Goal: Task Accomplishment & Management: Manage account settings

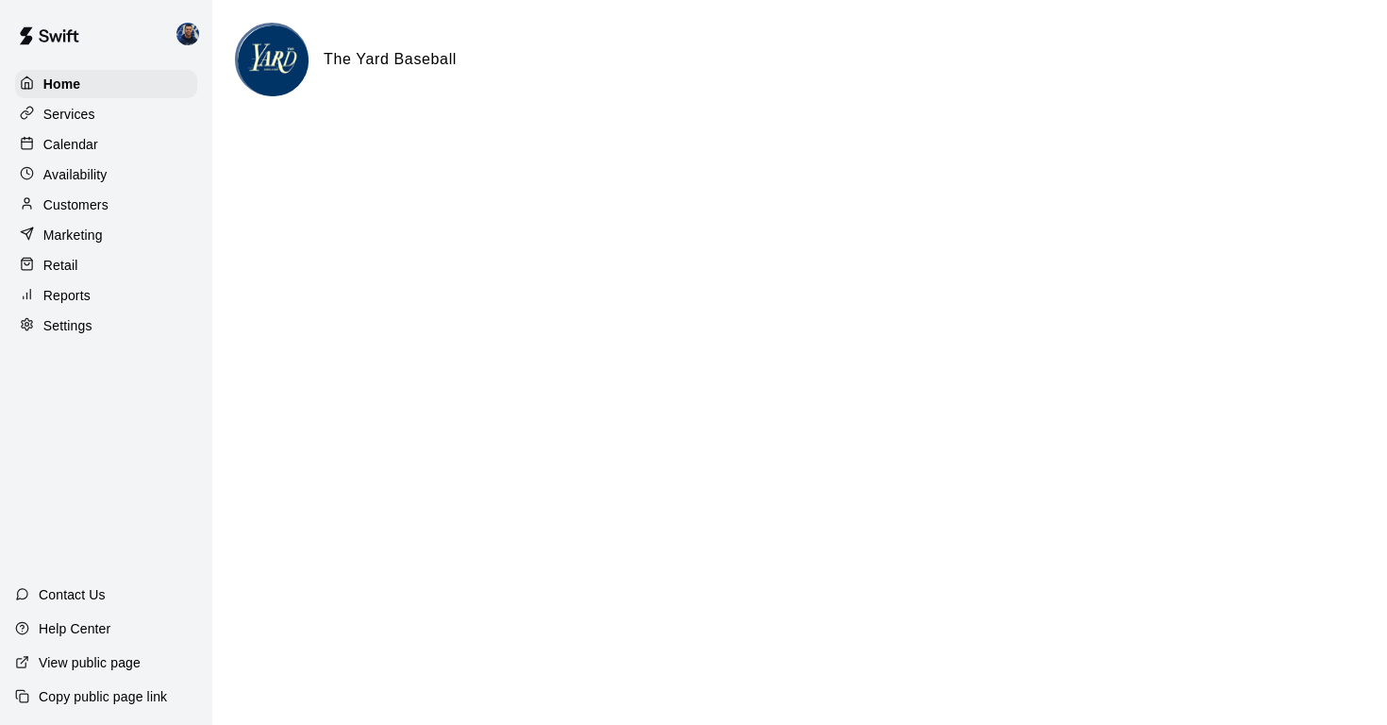
click at [72, 148] on p "Calendar" at bounding box center [70, 144] width 55 height 19
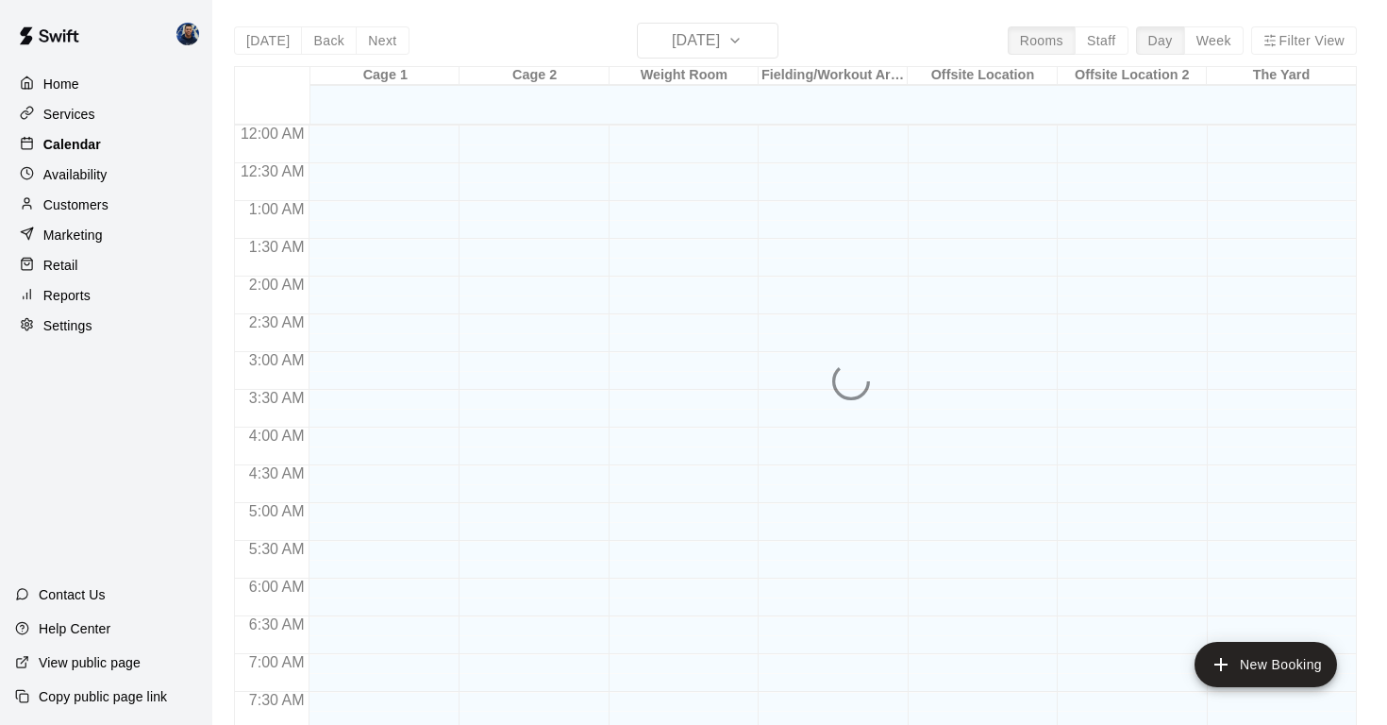
scroll to position [964, 0]
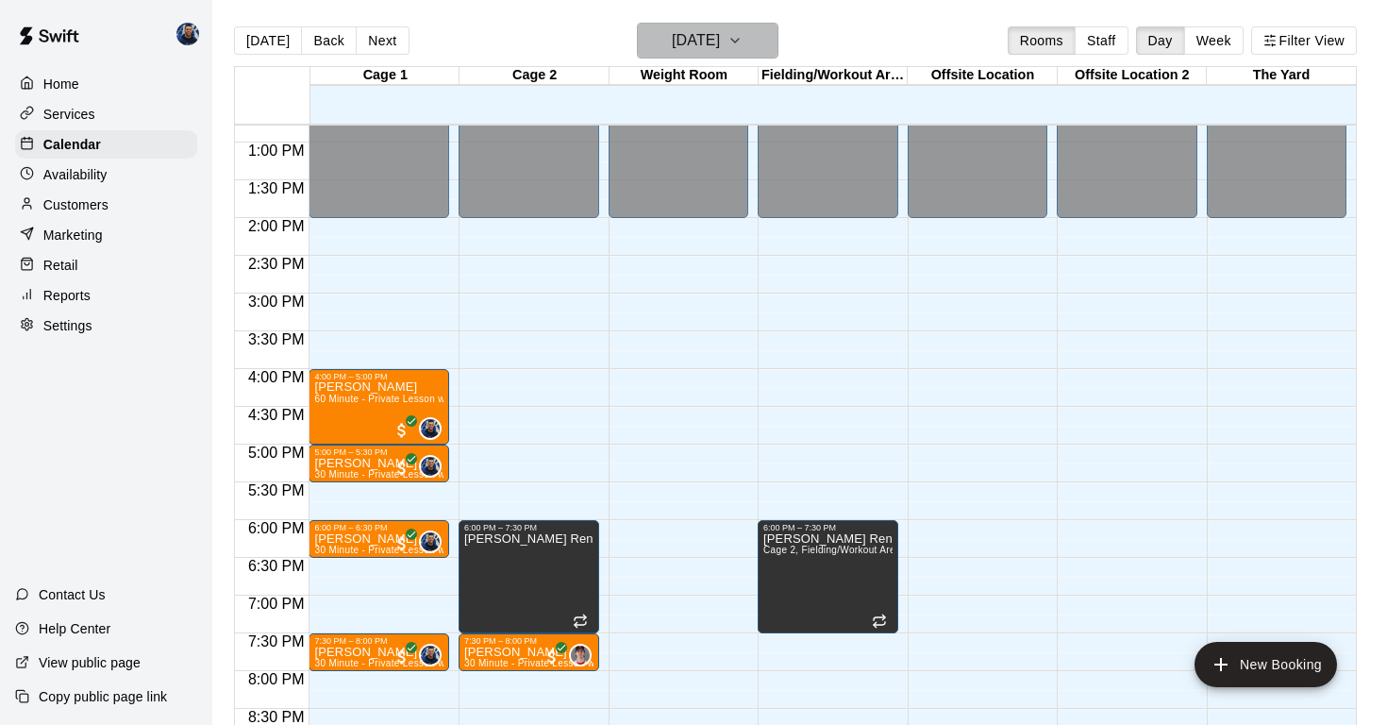
click at [672, 32] on h6 "[DATE]" at bounding box center [696, 40] width 48 height 26
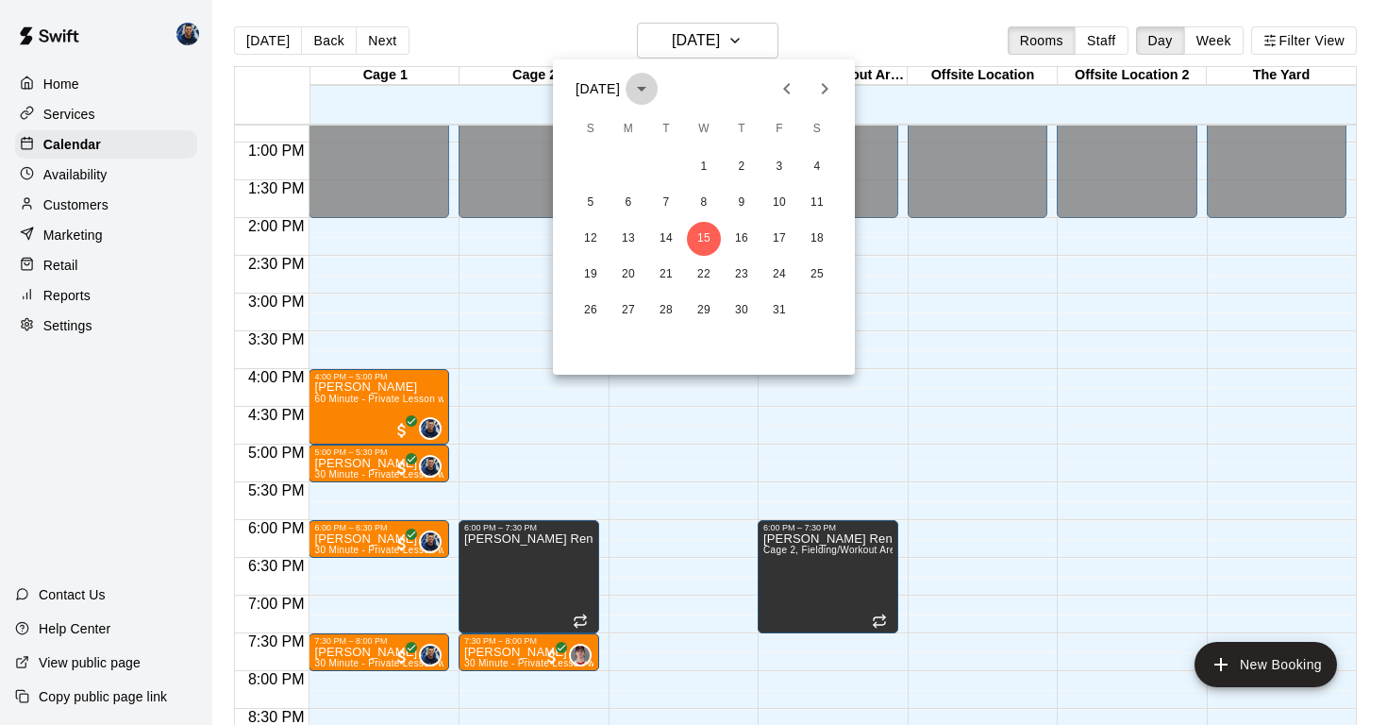
click at [653, 91] on icon "calendar view is open, switch to year view" at bounding box center [641, 88] width 23 height 23
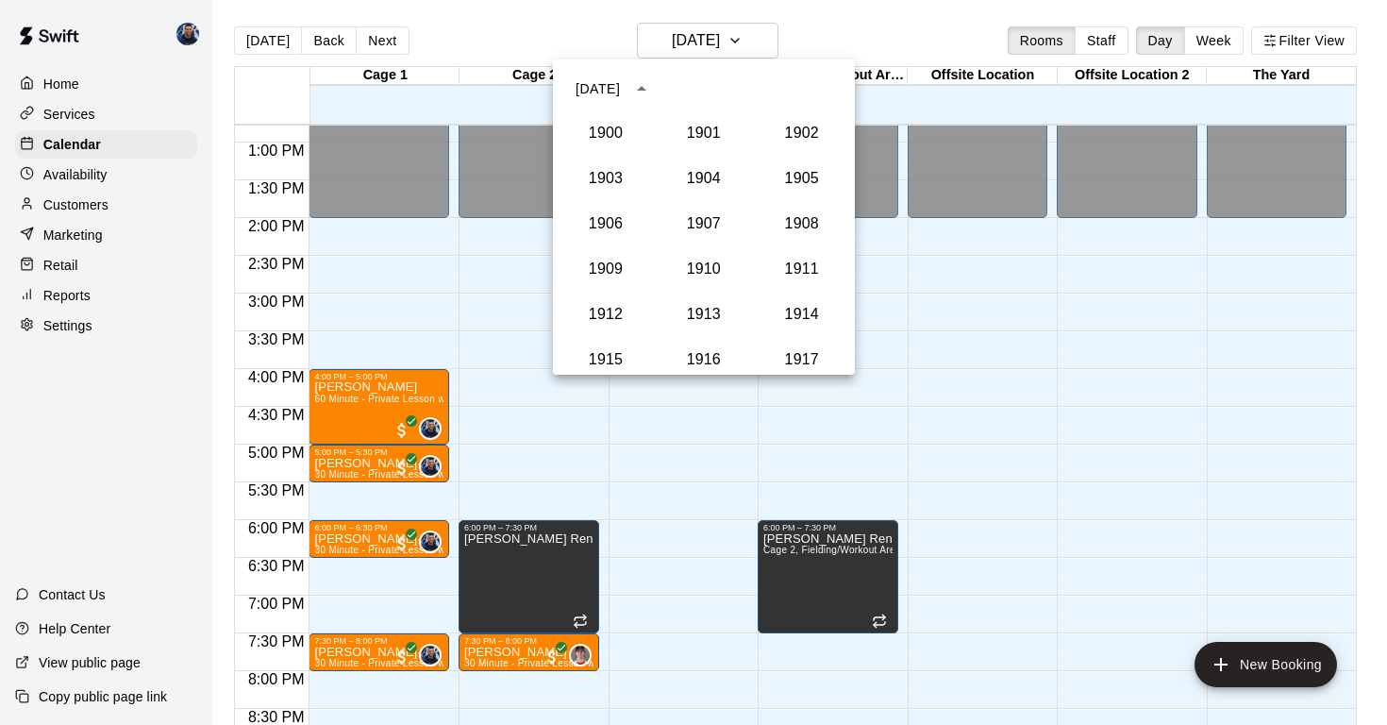
scroll to position [1748, 0]
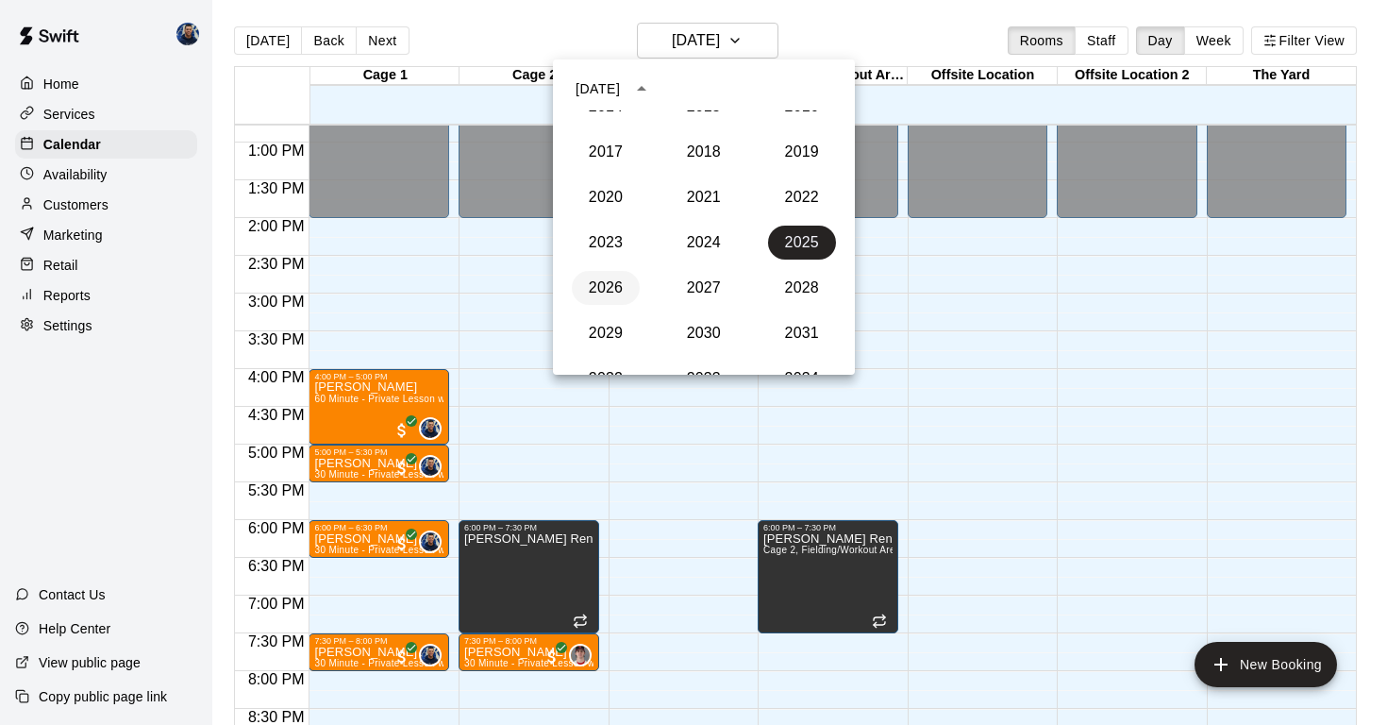
click at [608, 283] on button "2026" at bounding box center [606, 288] width 68 height 34
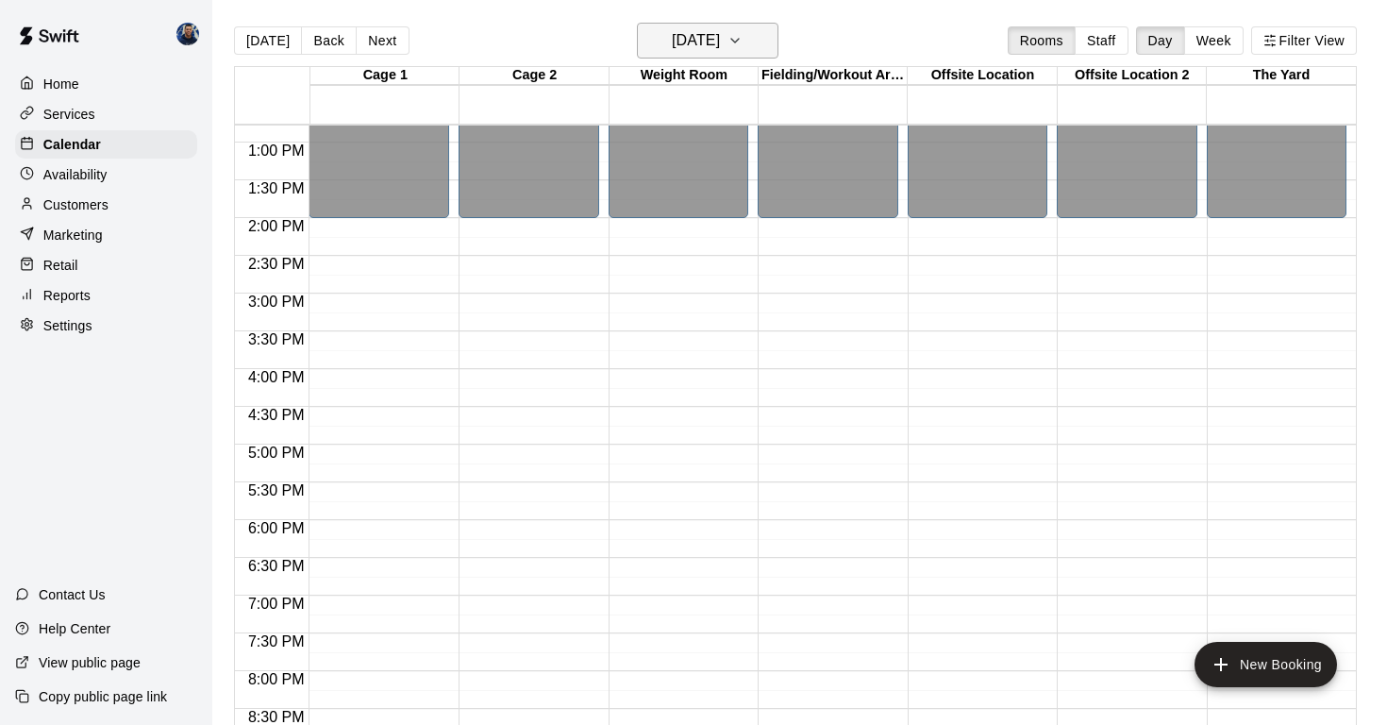
click at [743, 46] on icon "button" at bounding box center [735, 40] width 15 height 23
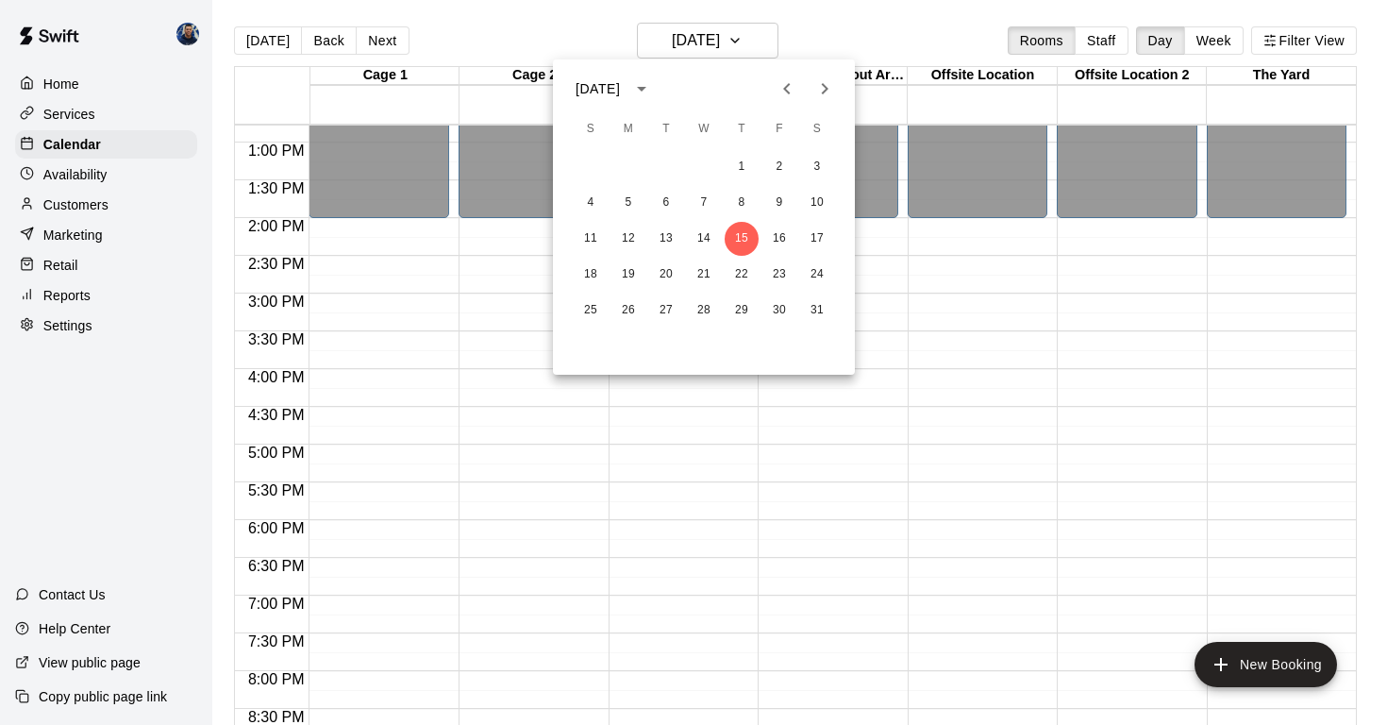
click at [605, 95] on div "[DATE]" at bounding box center [598, 89] width 44 height 20
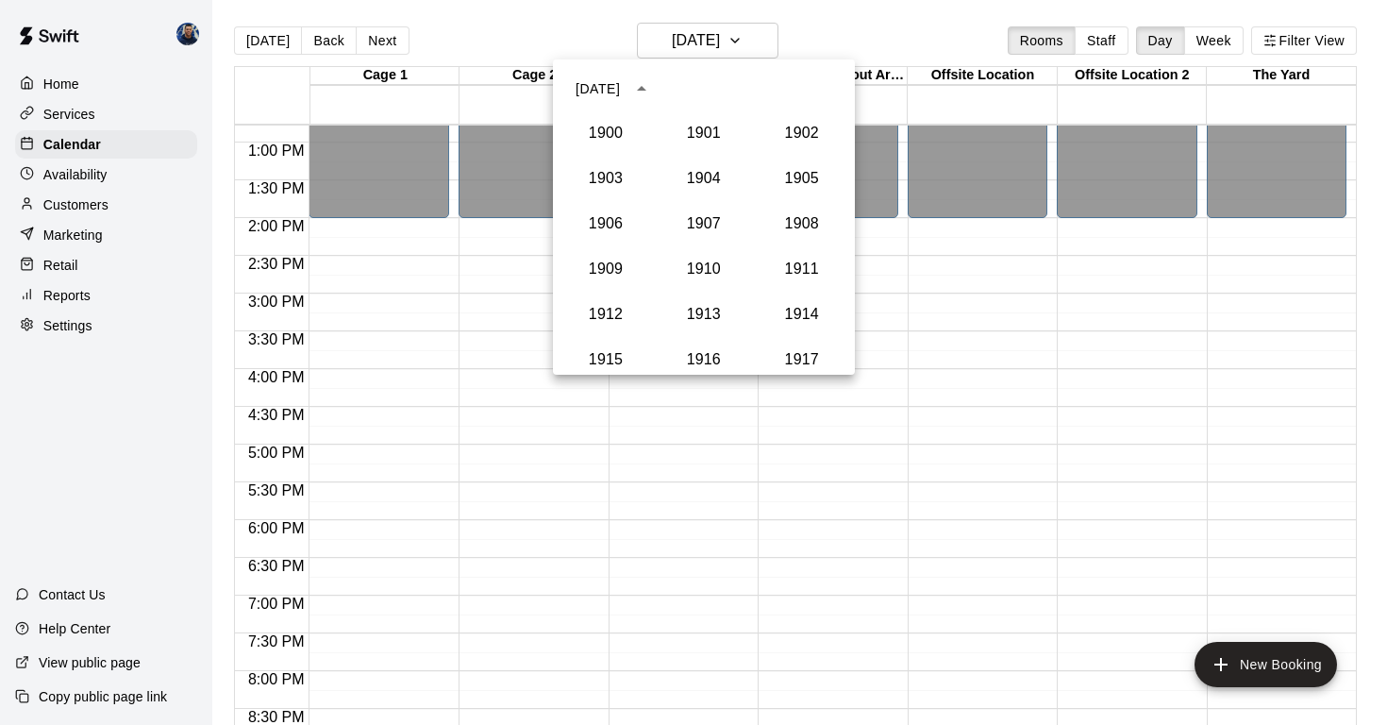
scroll to position [1793, 0]
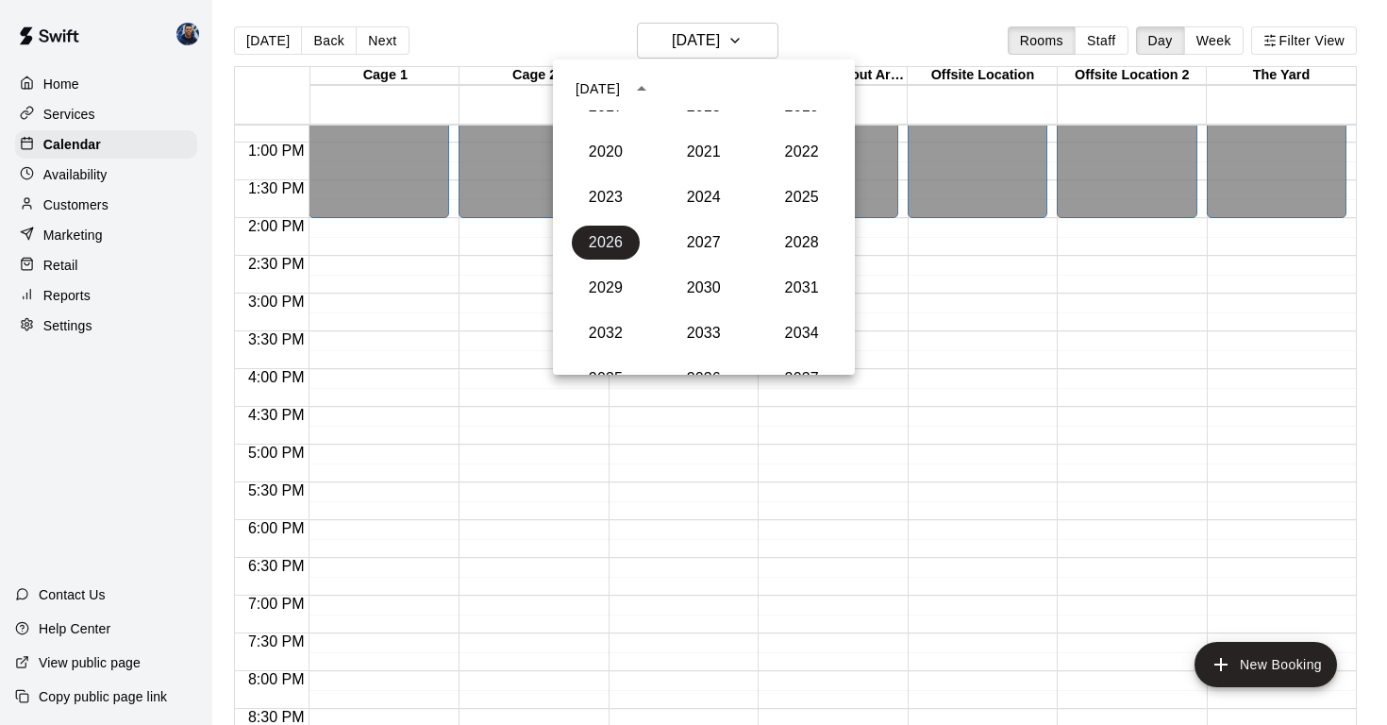
click at [746, 98] on div "[DATE]" at bounding box center [704, 89] width 302 height 28
click at [646, 90] on icon "year view is open, switch to calendar view" at bounding box center [641, 88] width 9 height 5
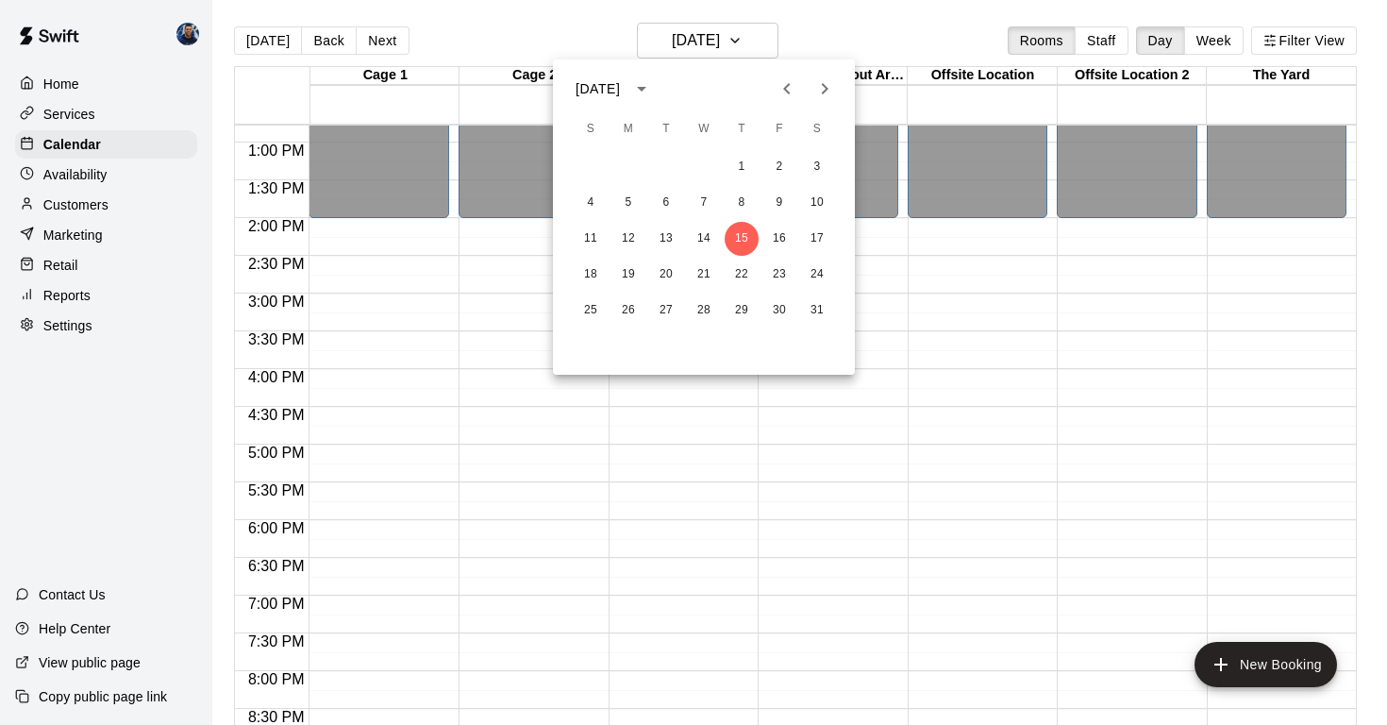
click at [791, 90] on icon "Previous month" at bounding box center [787, 88] width 23 height 23
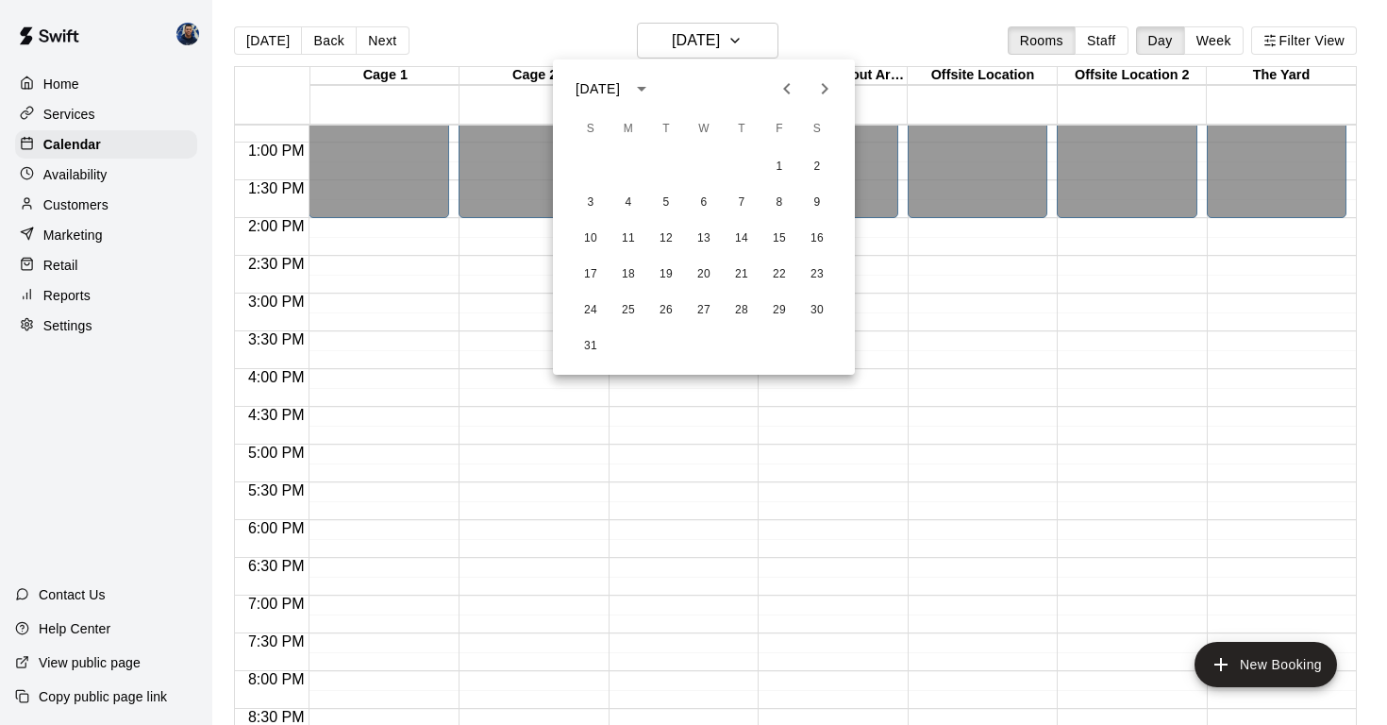
click at [791, 90] on icon "Previous month" at bounding box center [787, 88] width 23 height 23
click at [830, 87] on icon "Next month" at bounding box center [824, 88] width 23 height 23
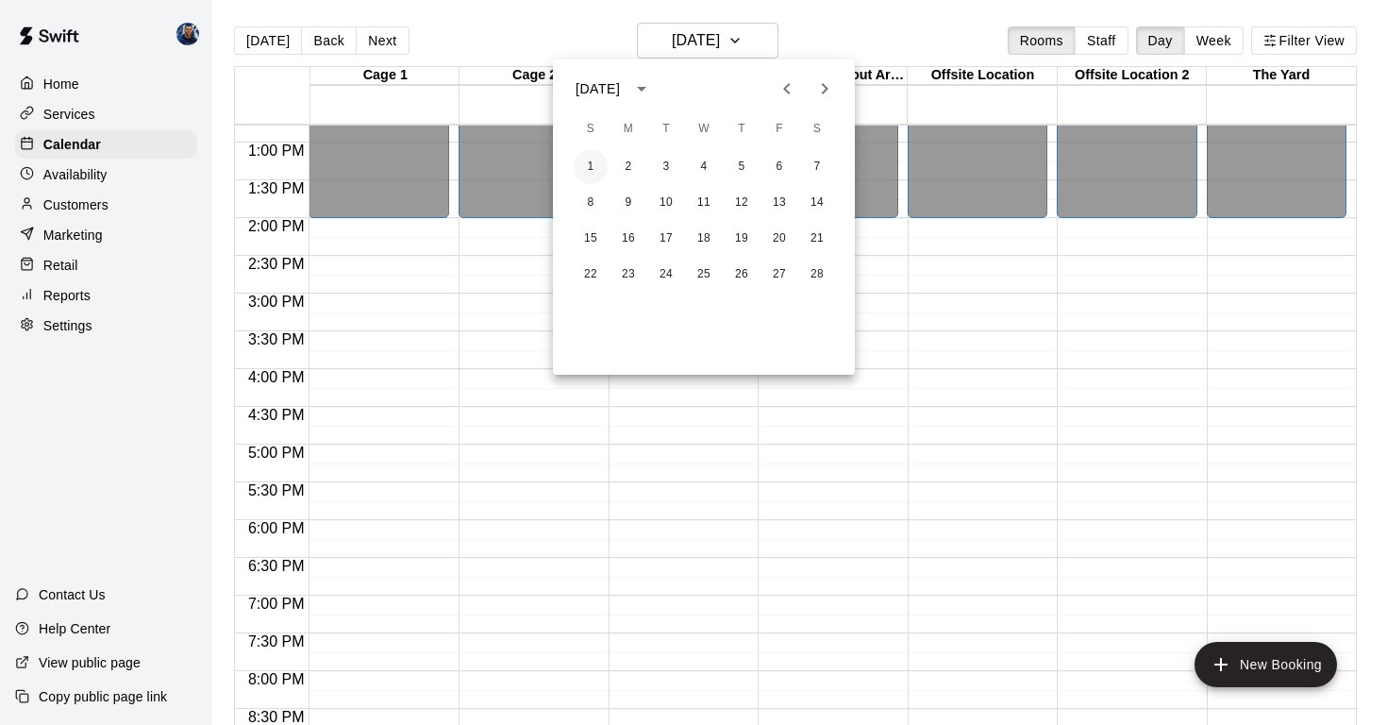
click at [595, 169] on button "1" at bounding box center [591, 167] width 34 height 34
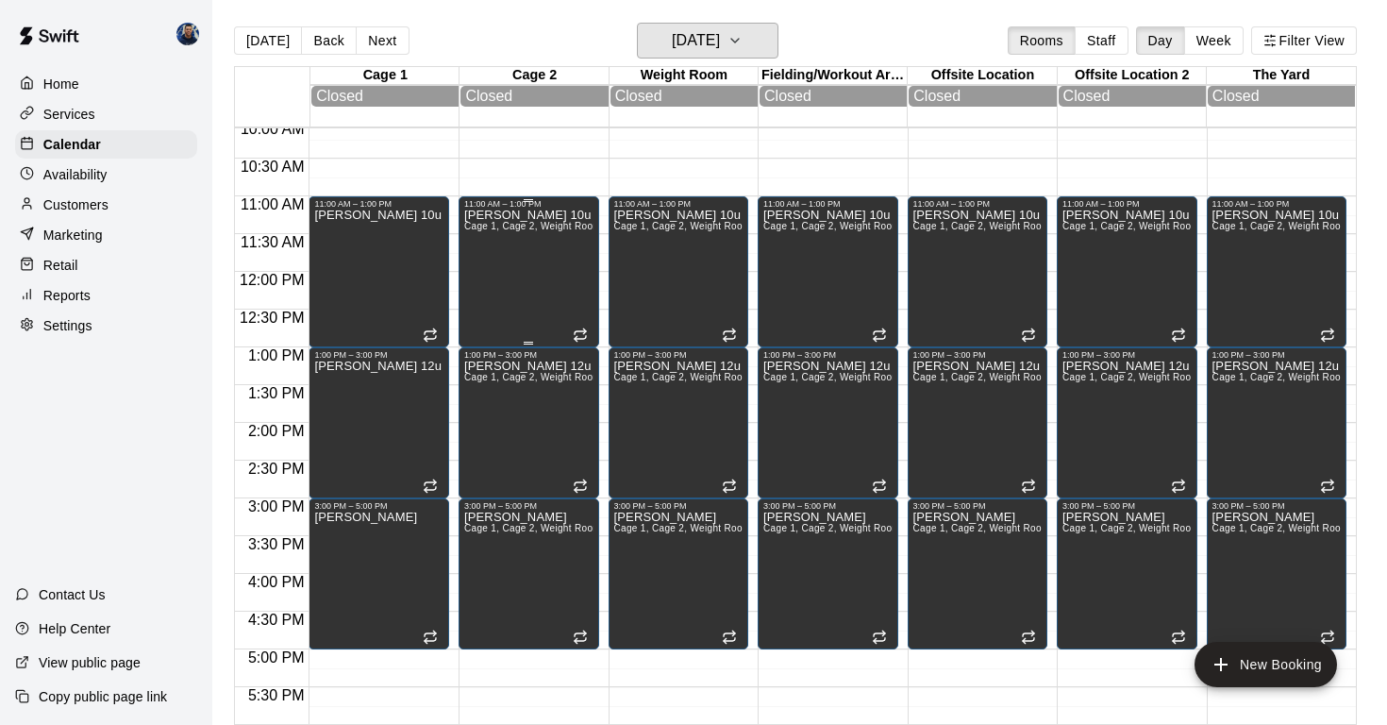
scroll to position [704, 0]
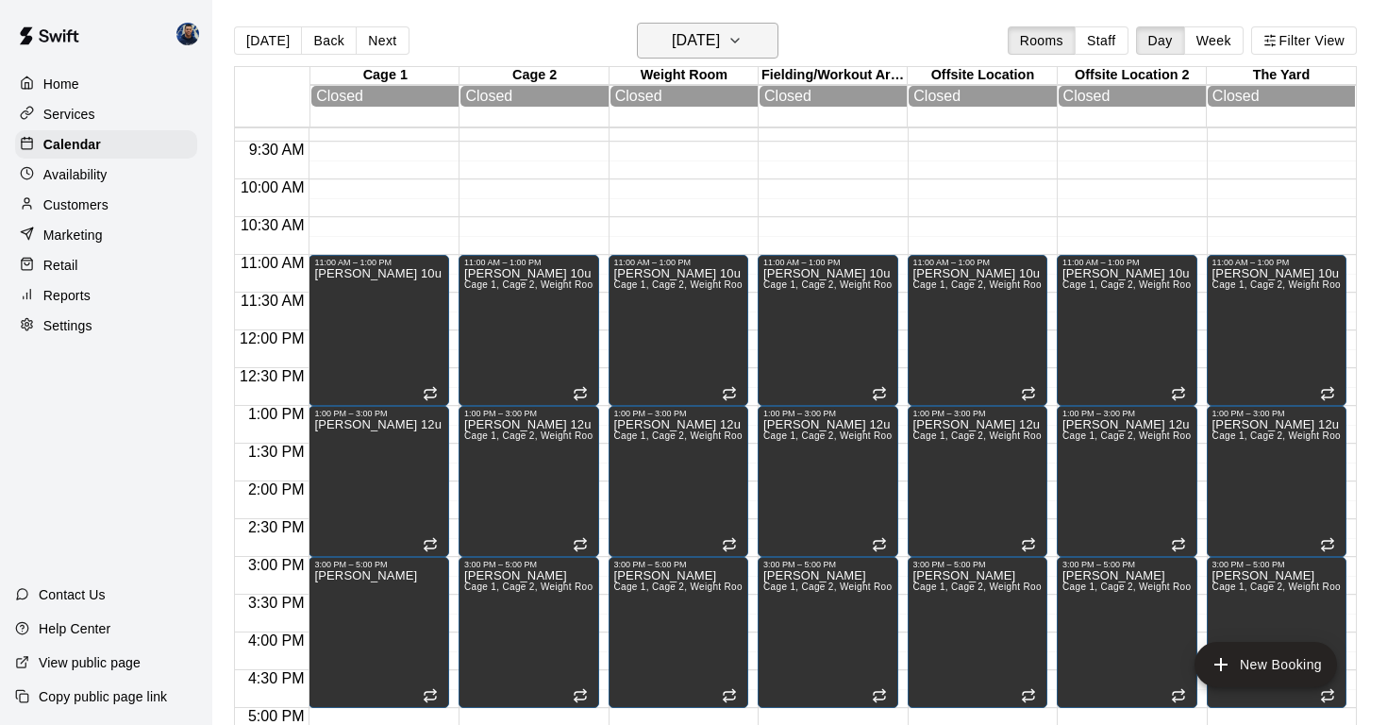
click at [743, 39] on icon "button" at bounding box center [735, 40] width 15 height 23
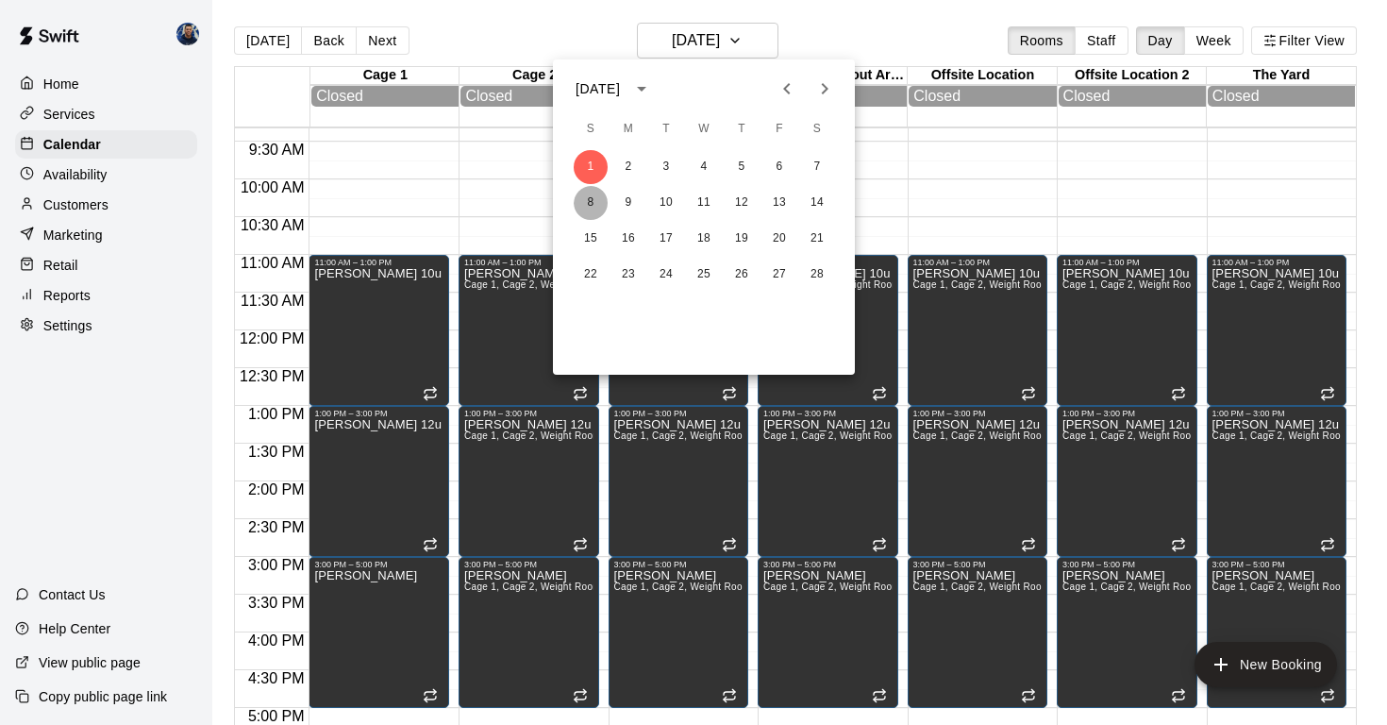
click at [588, 208] on button "8" at bounding box center [591, 203] width 34 height 34
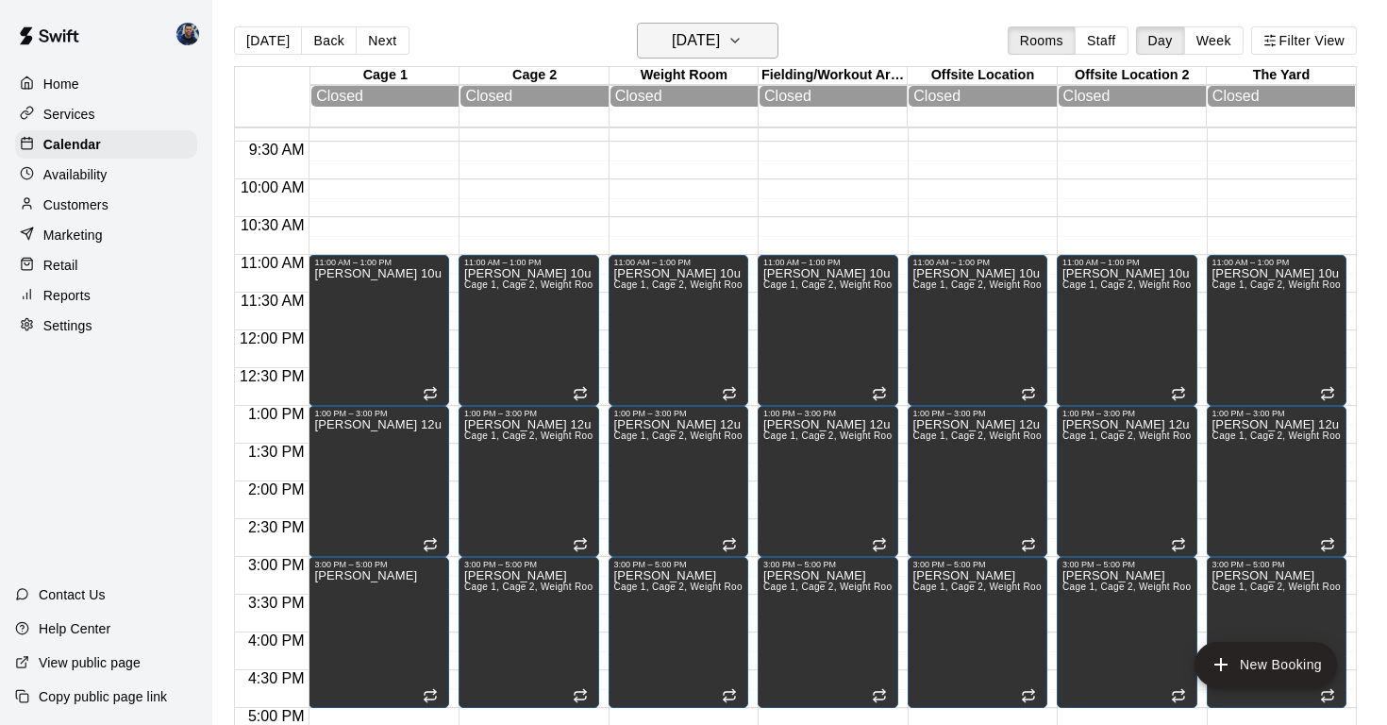
click at [720, 41] on h6 "[DATE]" at bounding box center [696, 40] width 48 height 26
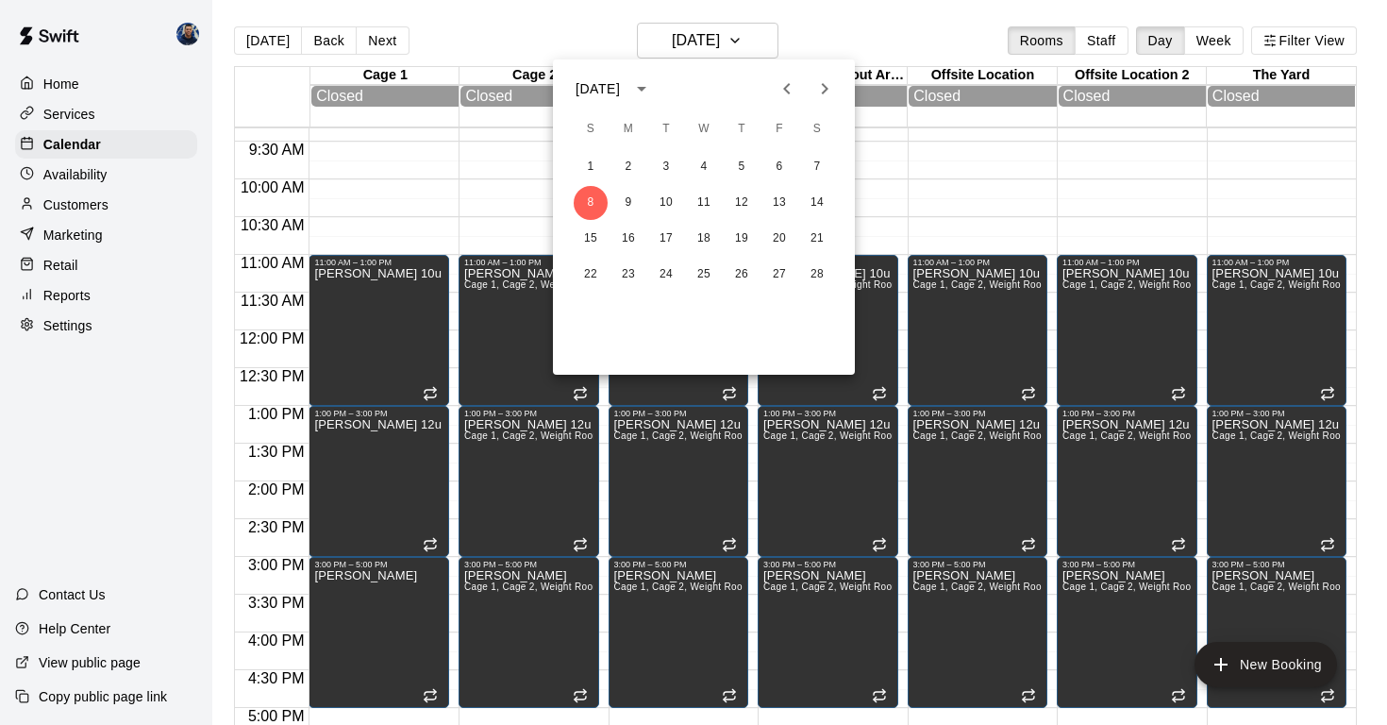
click at [793, 92] on icon "Previous month" at bounding box center [787, 88] width 23 height 23
click at [592, 209] on button "4" at bounding box center [591, 203] width 34 height 34
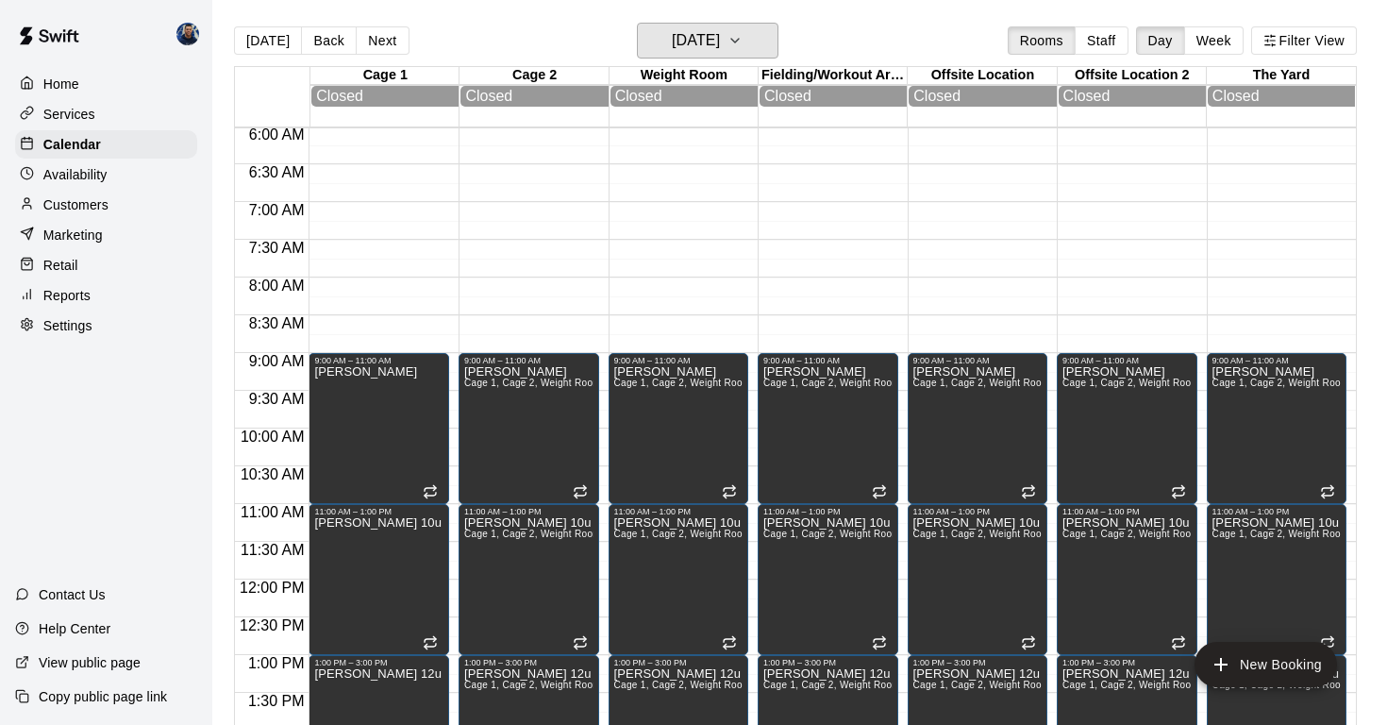
scroll to position [448, 0]
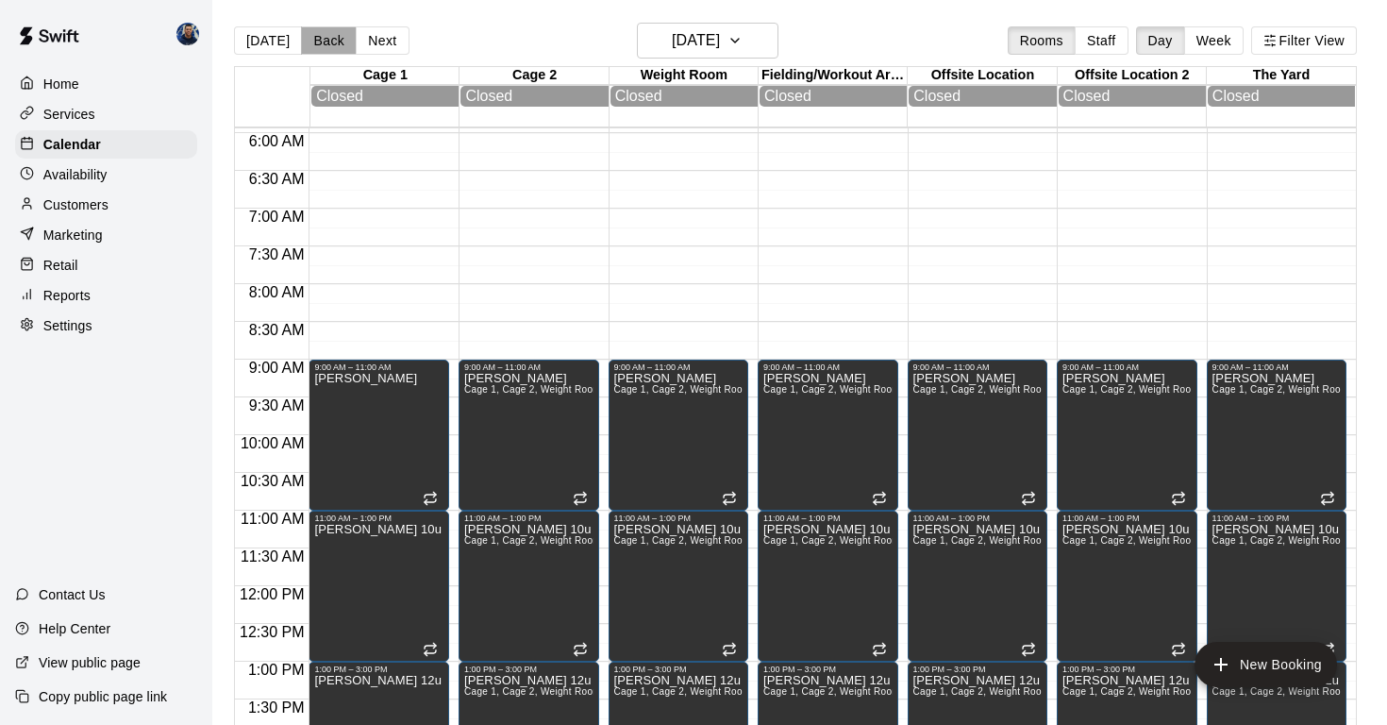
click at [313, 40] on button "Back" at bounding box center [329, 40] width 56 height 28
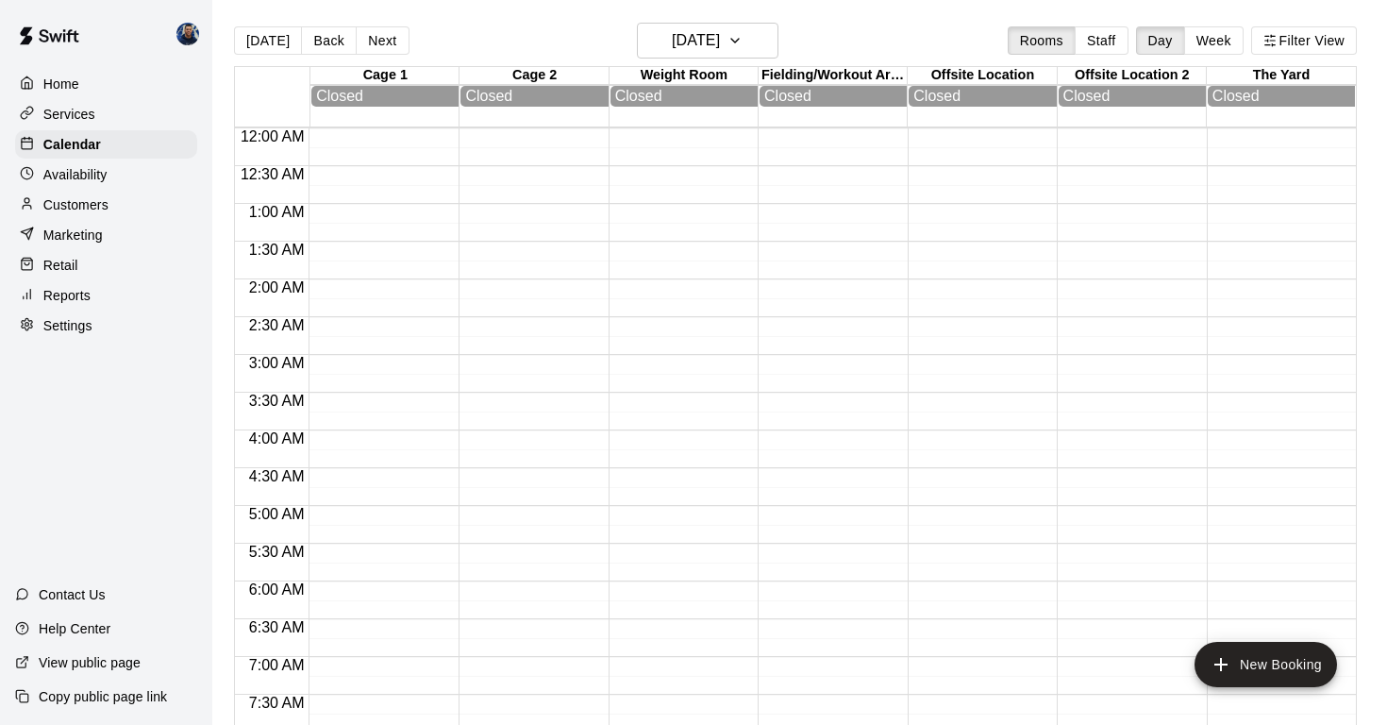
scroll to position [0, 0]
click at [698, 42] on h6 "[DATE]" at bounding box center [696, 40] width 48 height 26
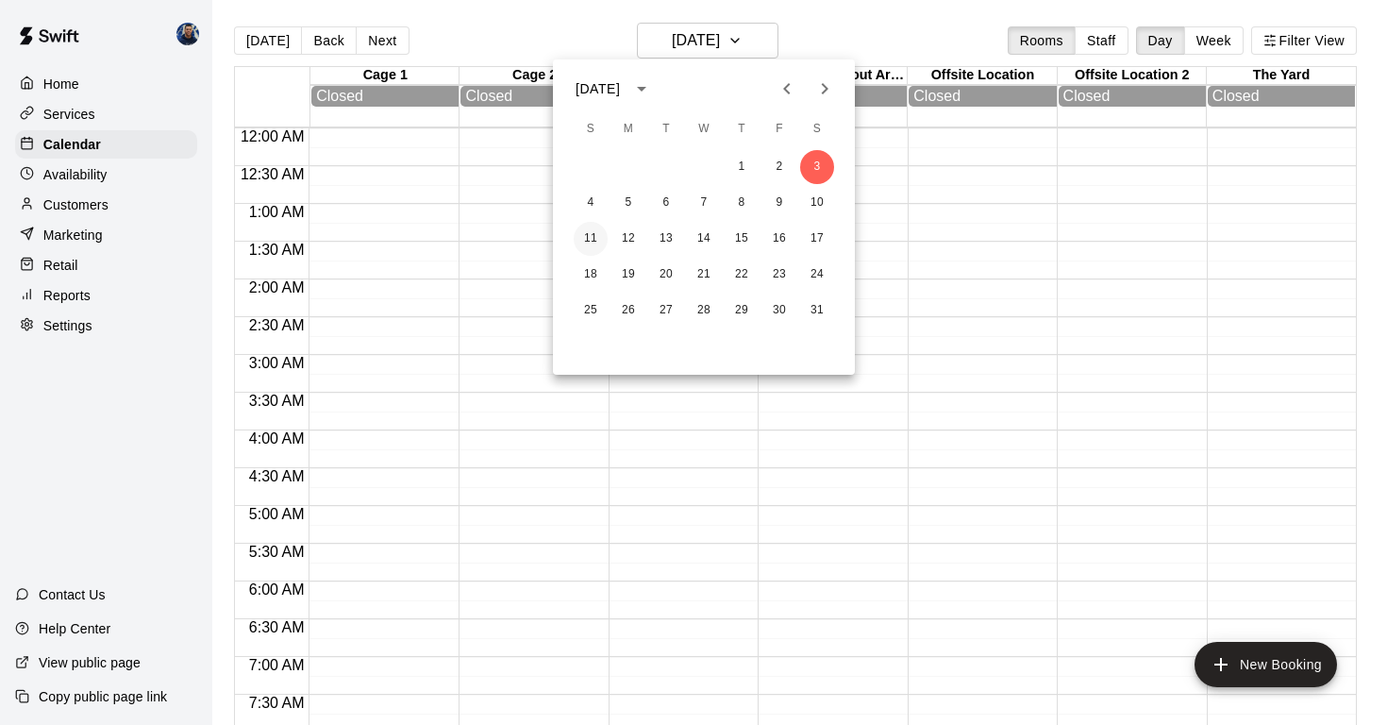
click at [592, 240] on button "11" at bounding box center [591, 239] width 34 height 34
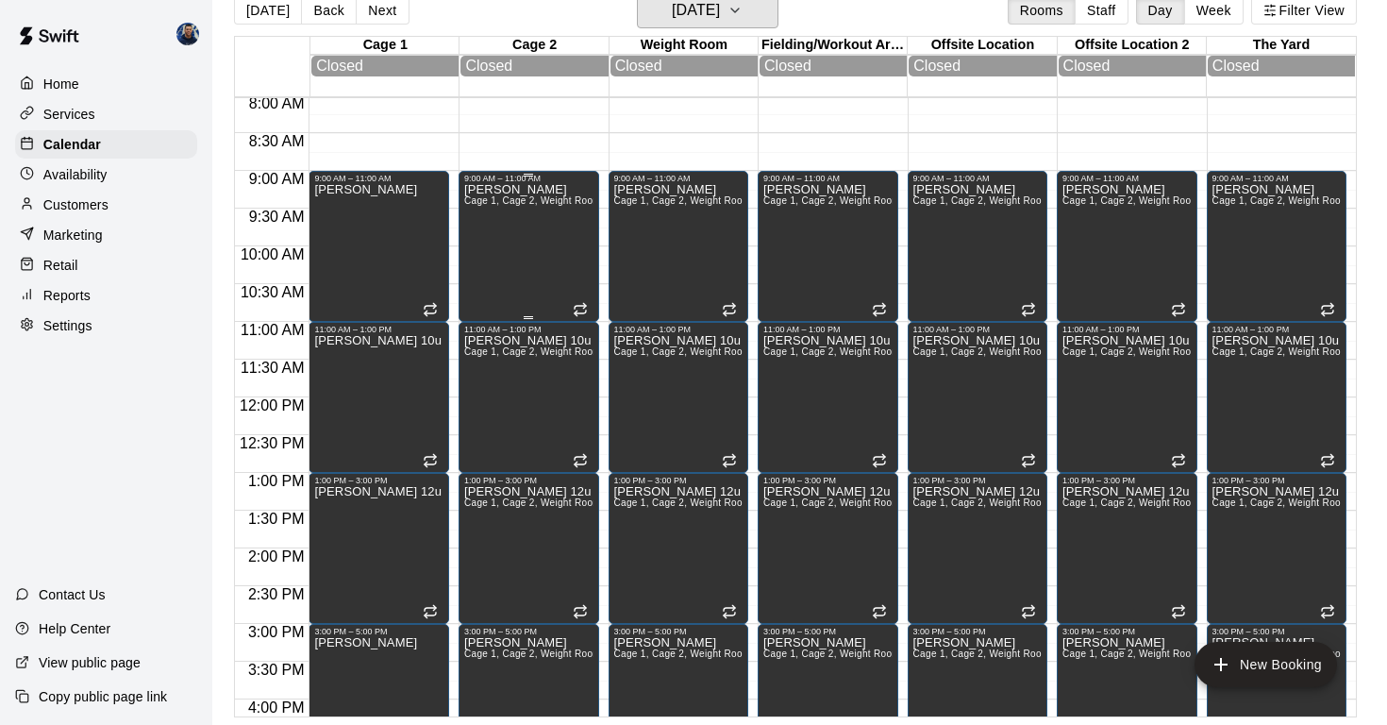
scroll to position [613, 0]
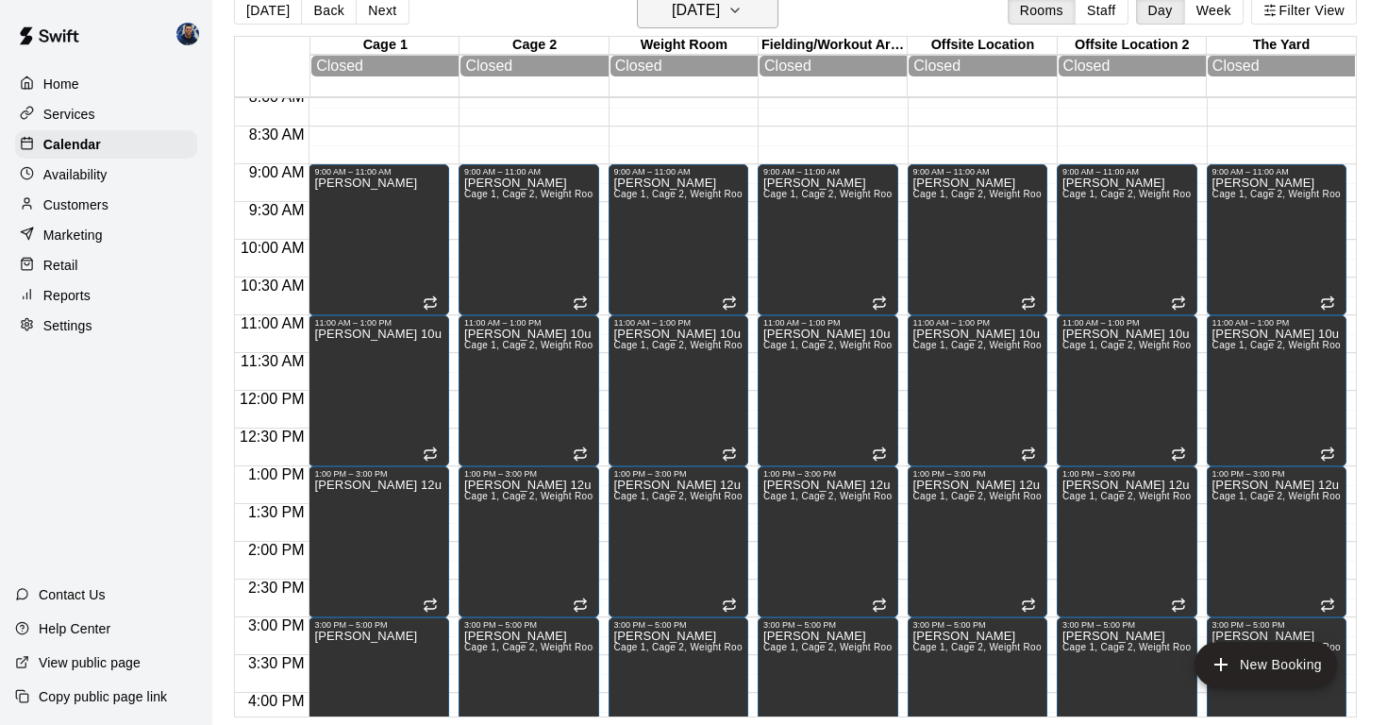
click at [688, 9] on h6 "[DATE]" at bounding box center [696, 10] width 48 height 26
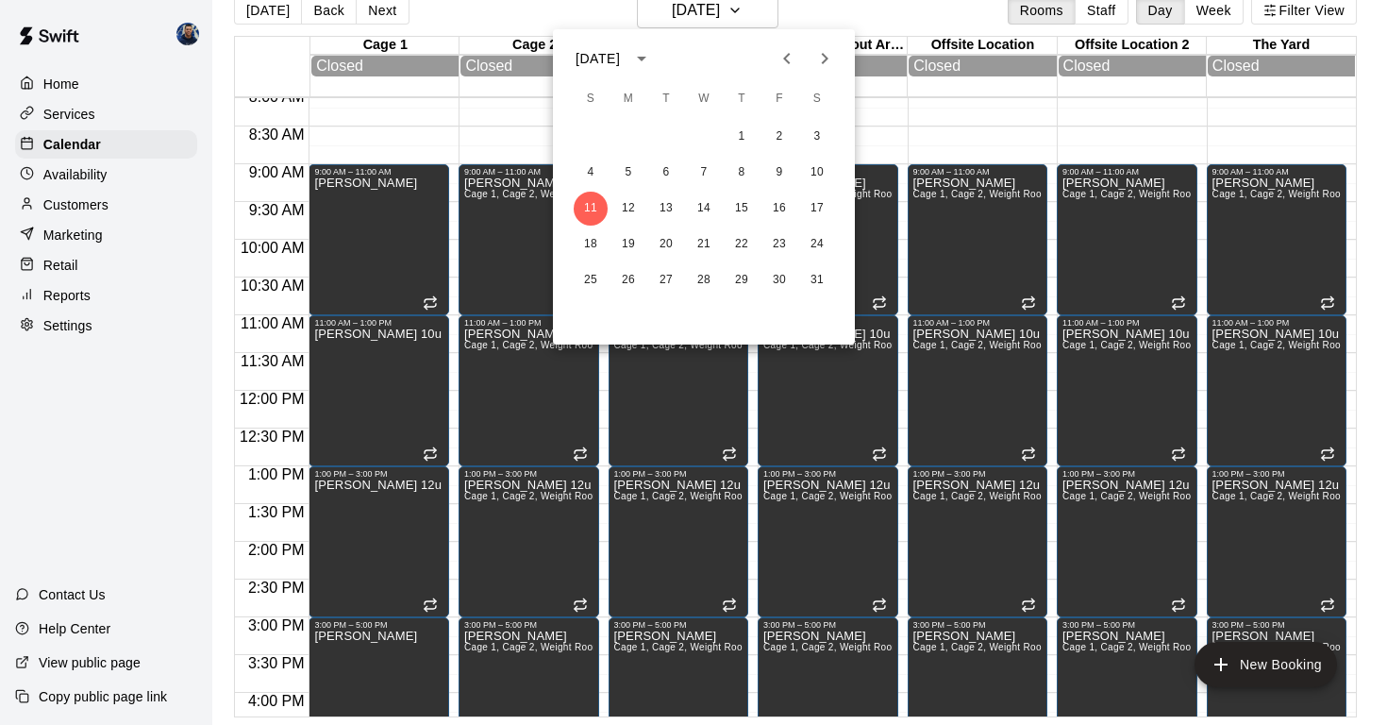
click at [824, 59] on icon "Next month" at bounding box center [824, 58] width 23 height 23
click at [586, 204] on button "15" at bounding box center [591, 209] width 34 height 34
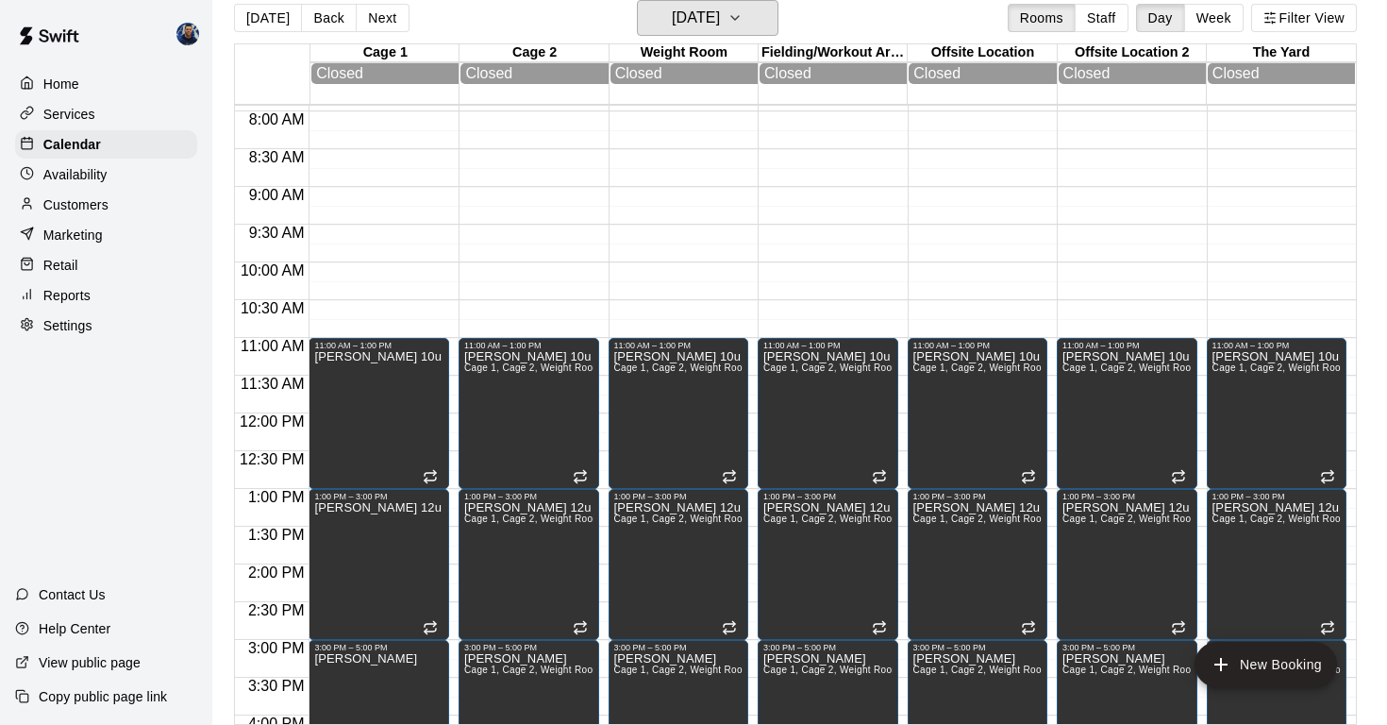
scroll to position [607, 0]
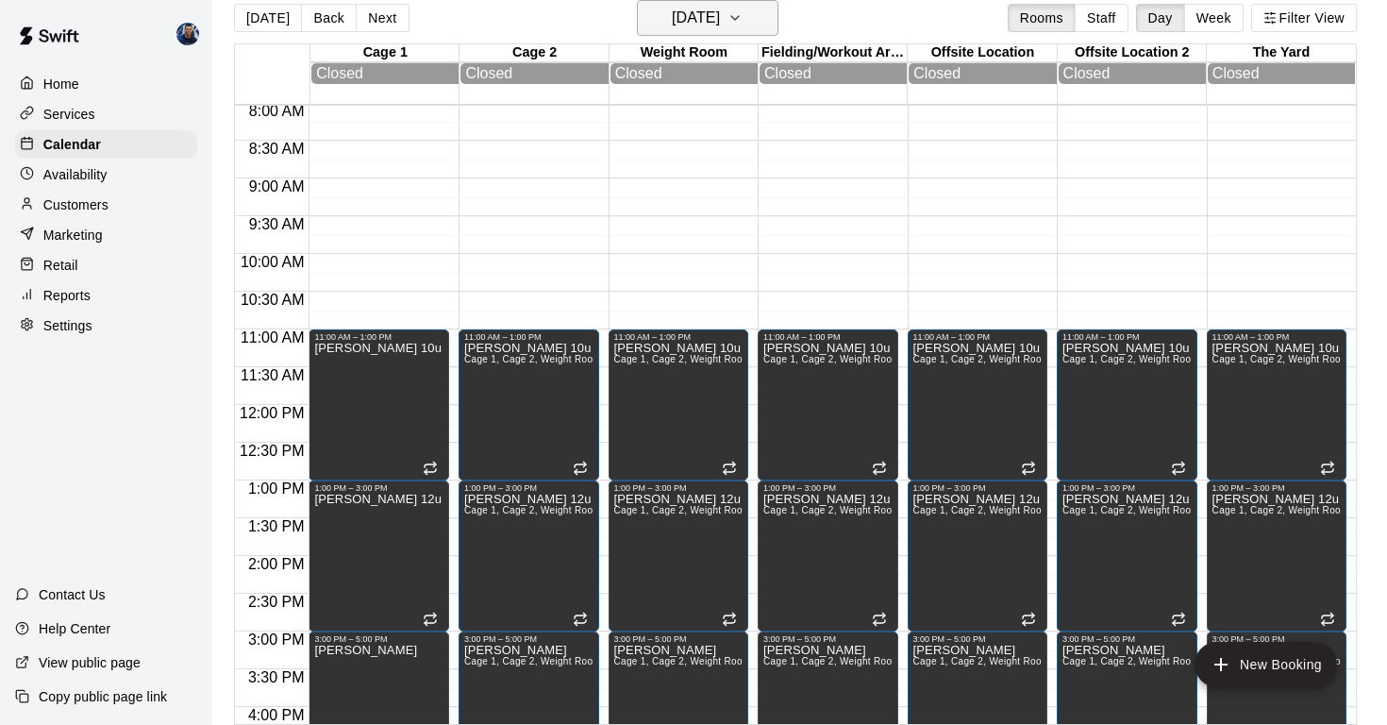
click at [690, 19] on h6 "[DATE]" at bounding box center [696, 18] width 48 height 26
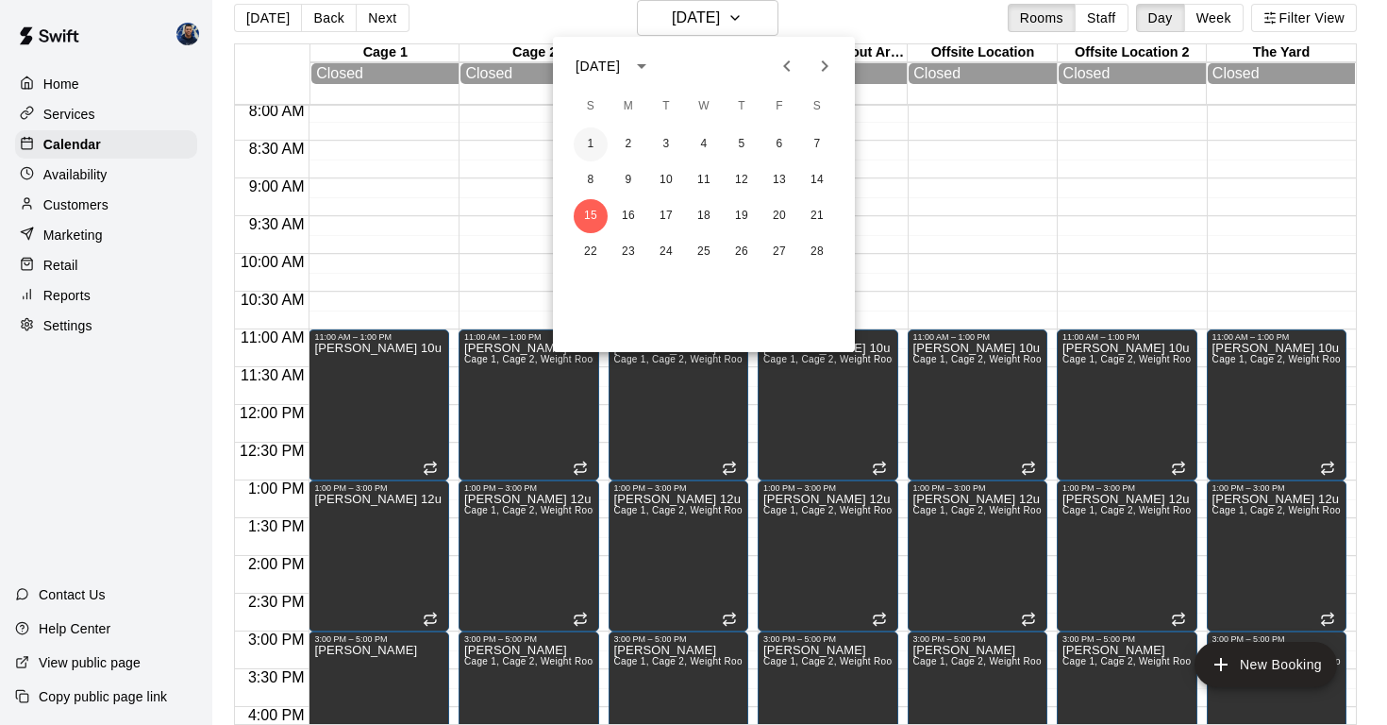
click at [587, 147] on button "1" at bounding box center [591, 144] width 34 height 34
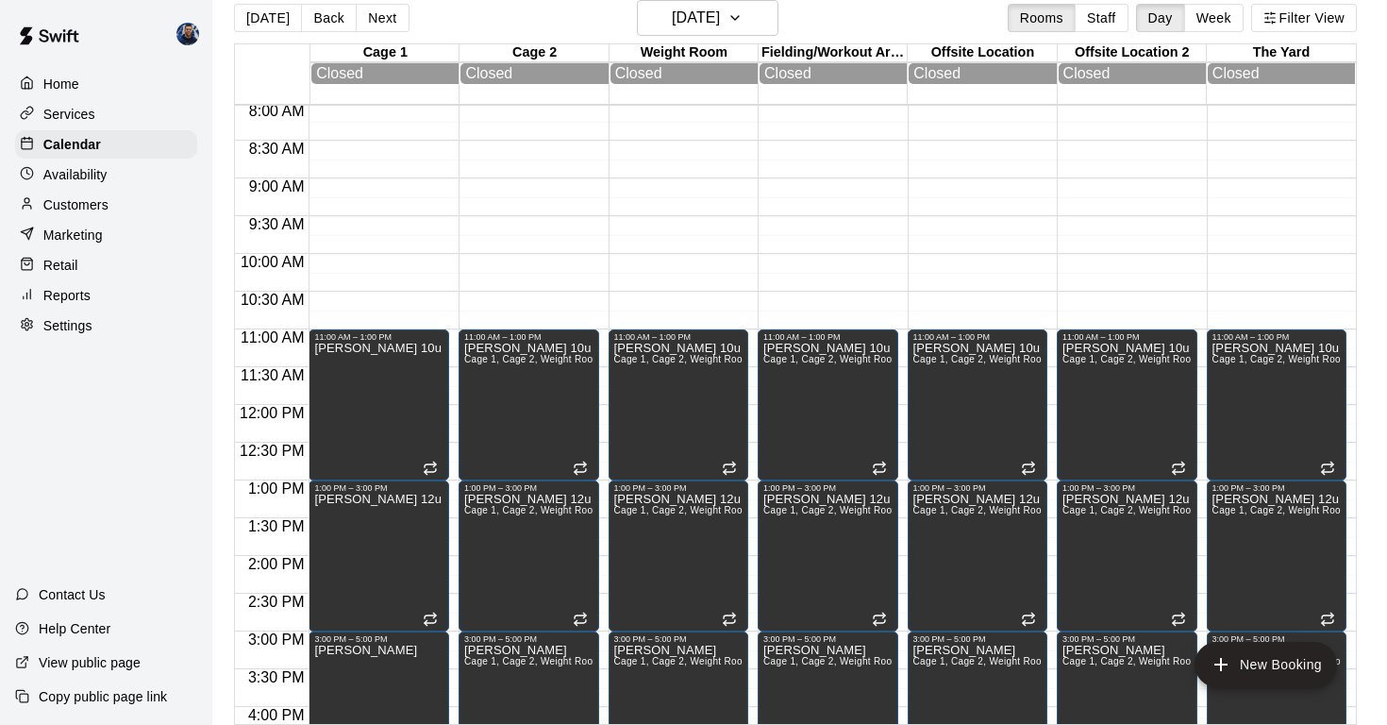
click at [389, 226] on div "11:00 AM – 1:00 PM [PERSON_NAME] 10u 1:00 PM – 3:00 PM [PERSON_NAME] 12u 3:00 P…" at bounding box center [379, 405] width 141 height 1812
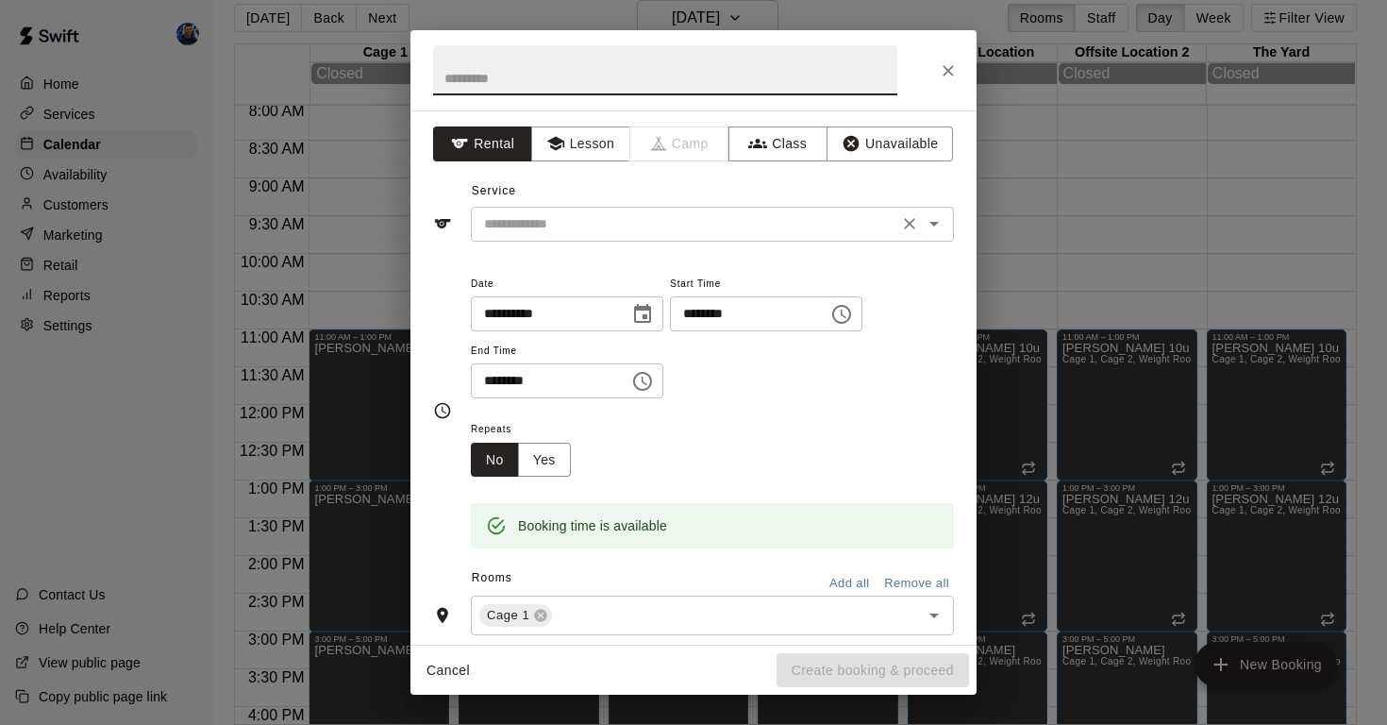
click at [574, 229] on input "text" at bounding box center [685, 224] width 416 height 24
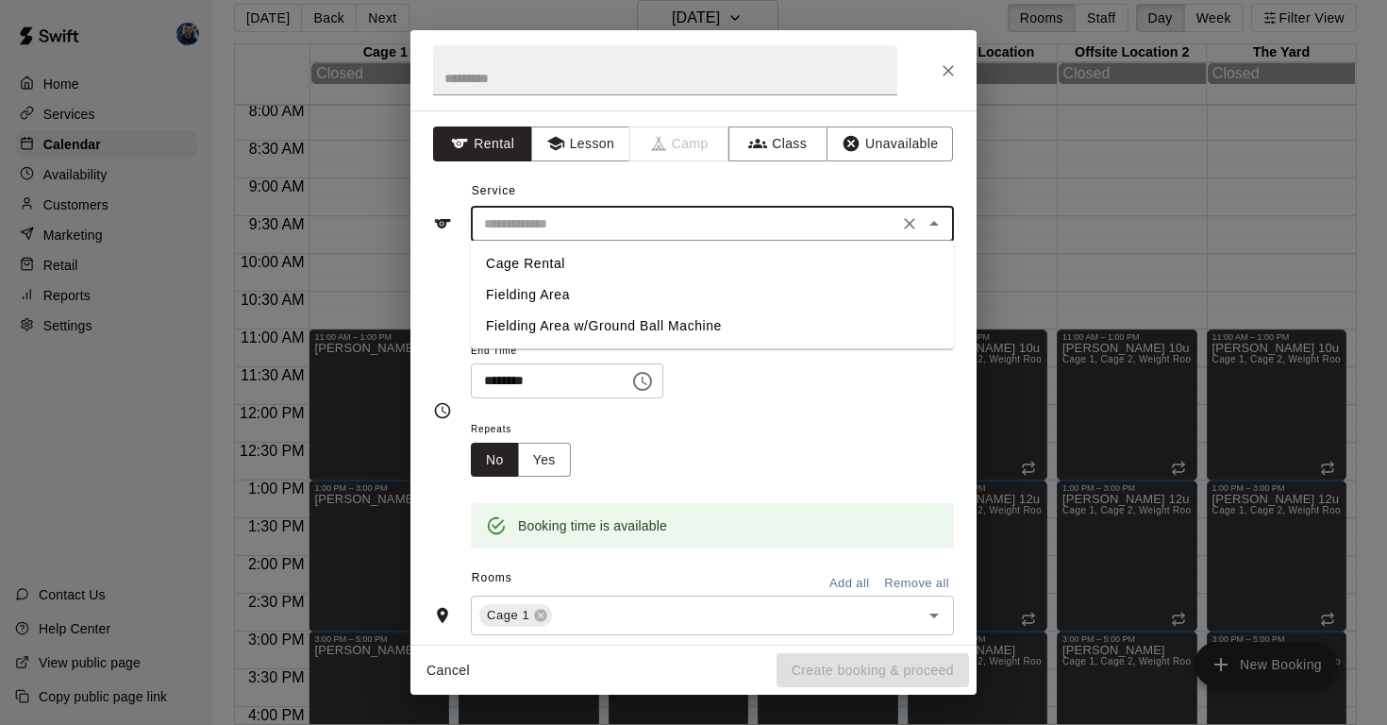
click at [574, 229] on input "text" at bounding box center [685, 224] width 416 height 24
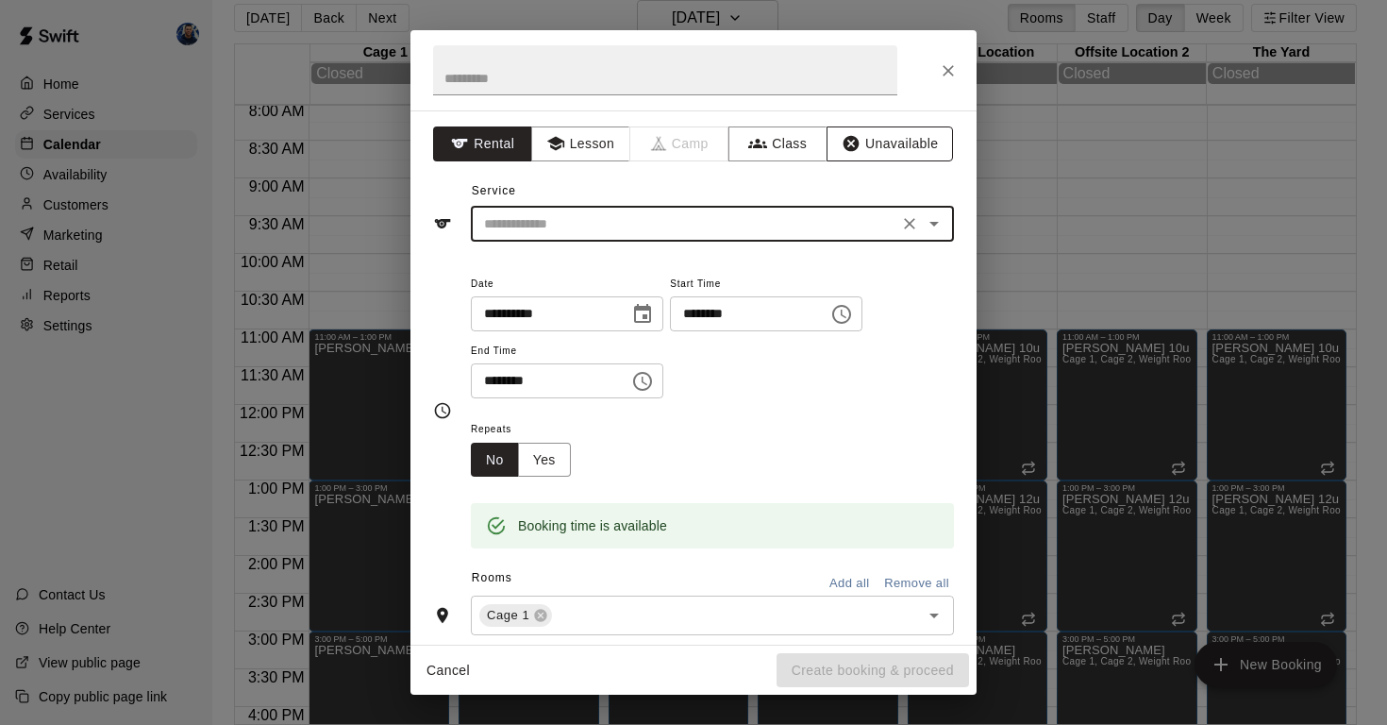
click at [864, 150] on button "Unavailable" at bounding box center [890, 143] width 126 height 35
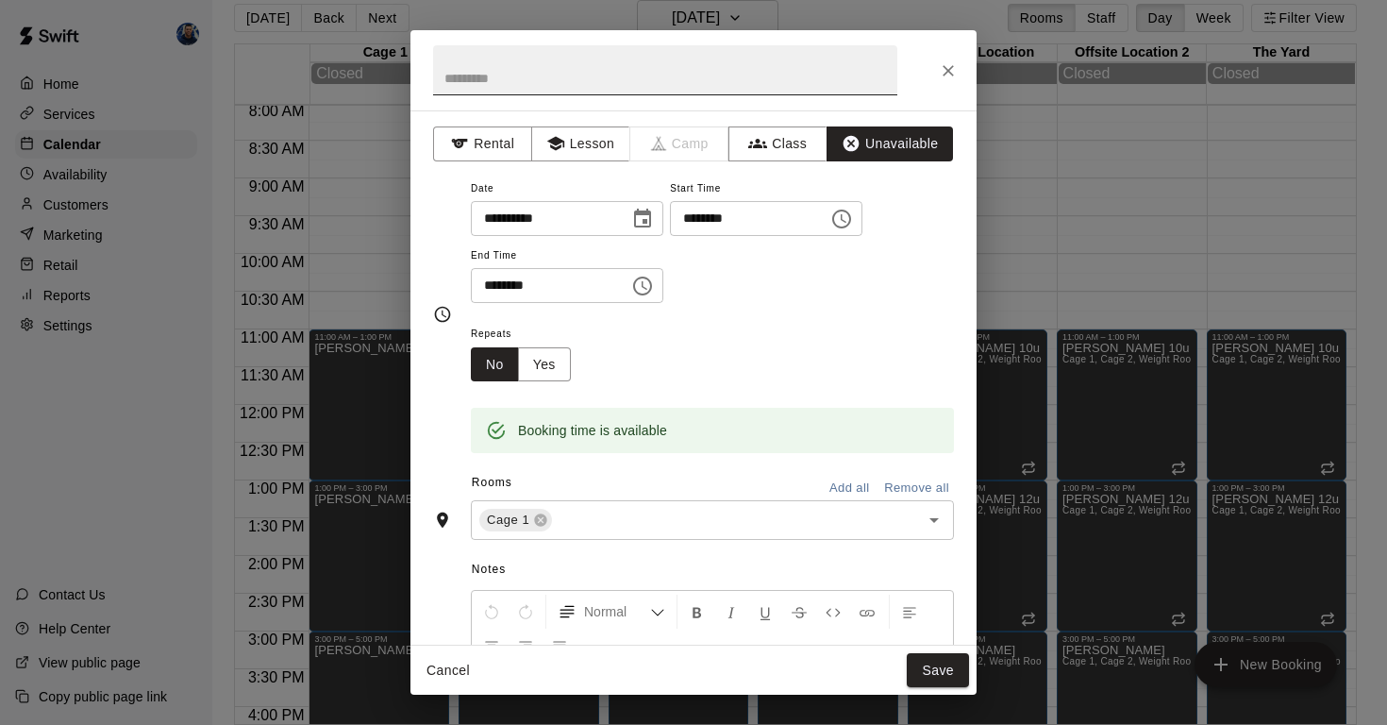
click at [608, 87] on input "text" at bounding box center [665, 70] width 464 height 50
type input "**********"
click at [495, 283] on input "********" at bounding box center [543, 285] width 145 height 35
type input "********"
click at [840, 484] on button "Add all" at bounding box center [849, 488] width 60 height 29
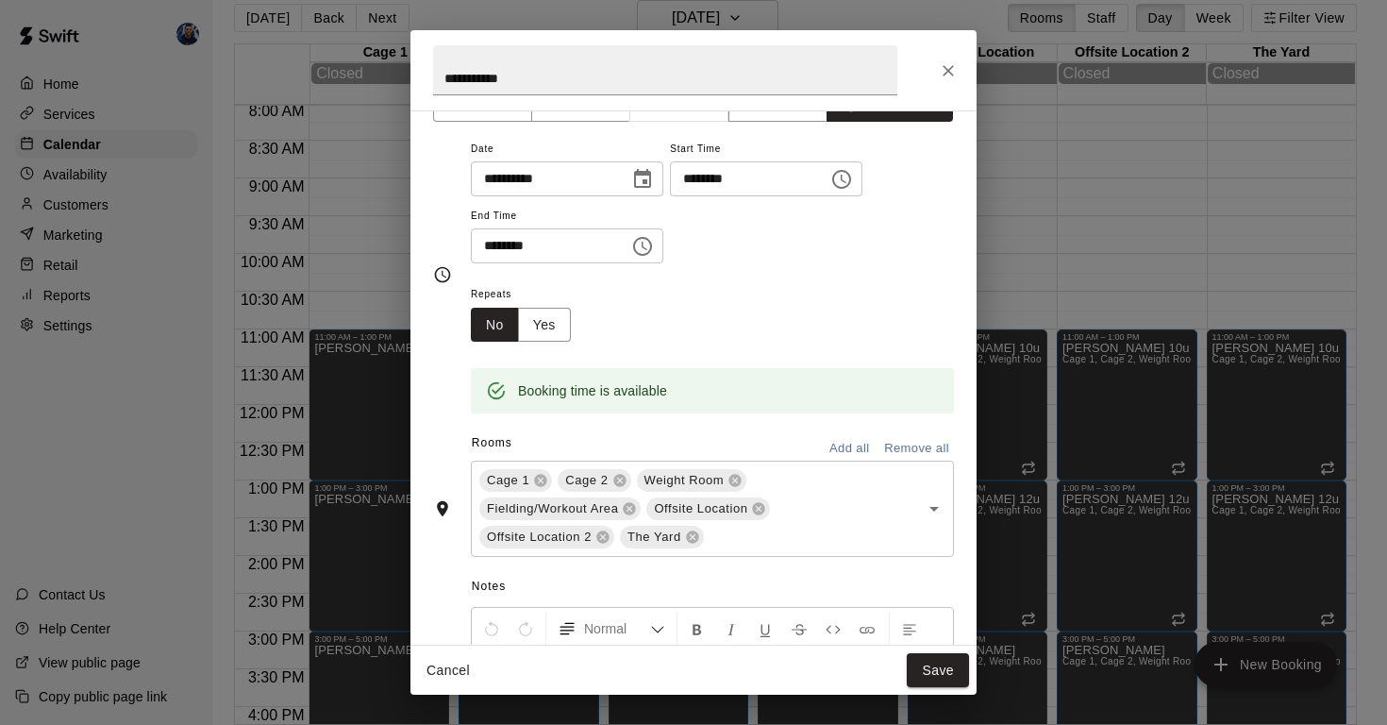
scroll to position [63, 0]
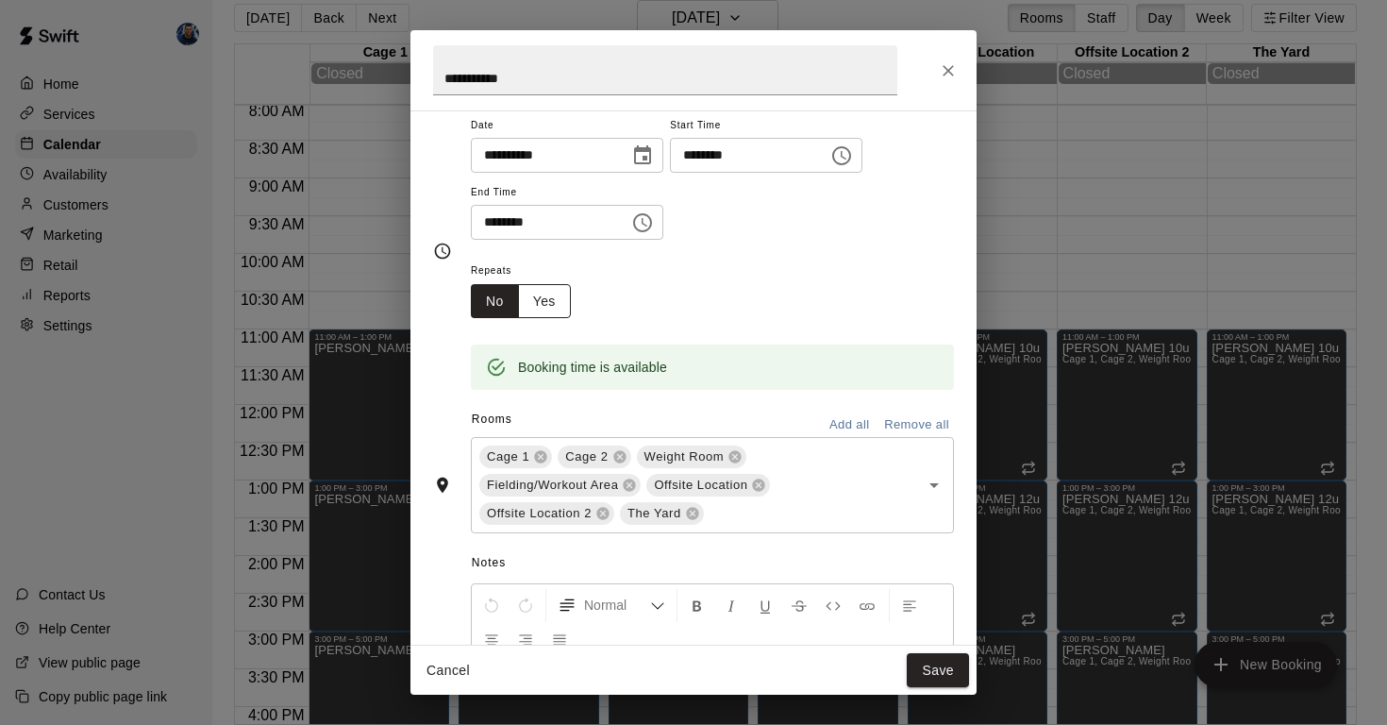
click at [542, 293] on button "Yes" at bounding box center [544, 301] width 53 height 35
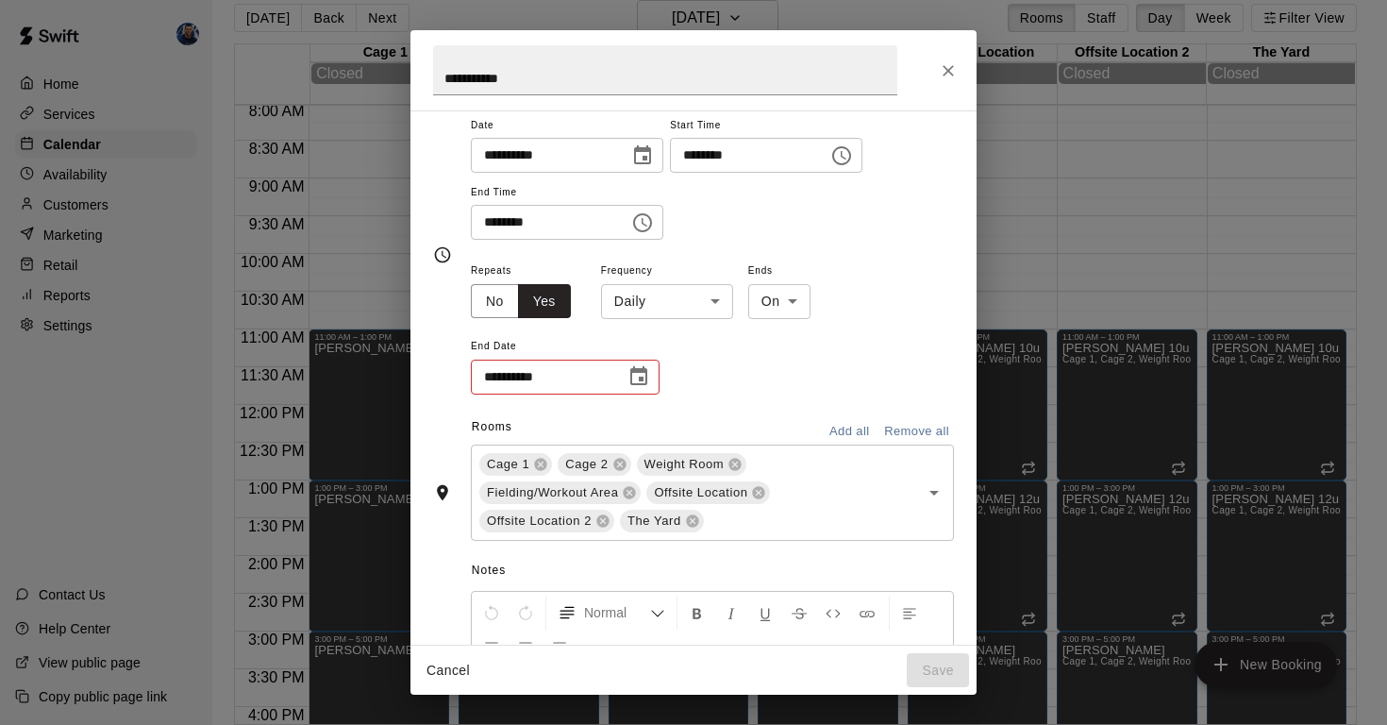
click at [640, 374] on icon "Choose date" at bounding box center [638, 376] width 23 height 23
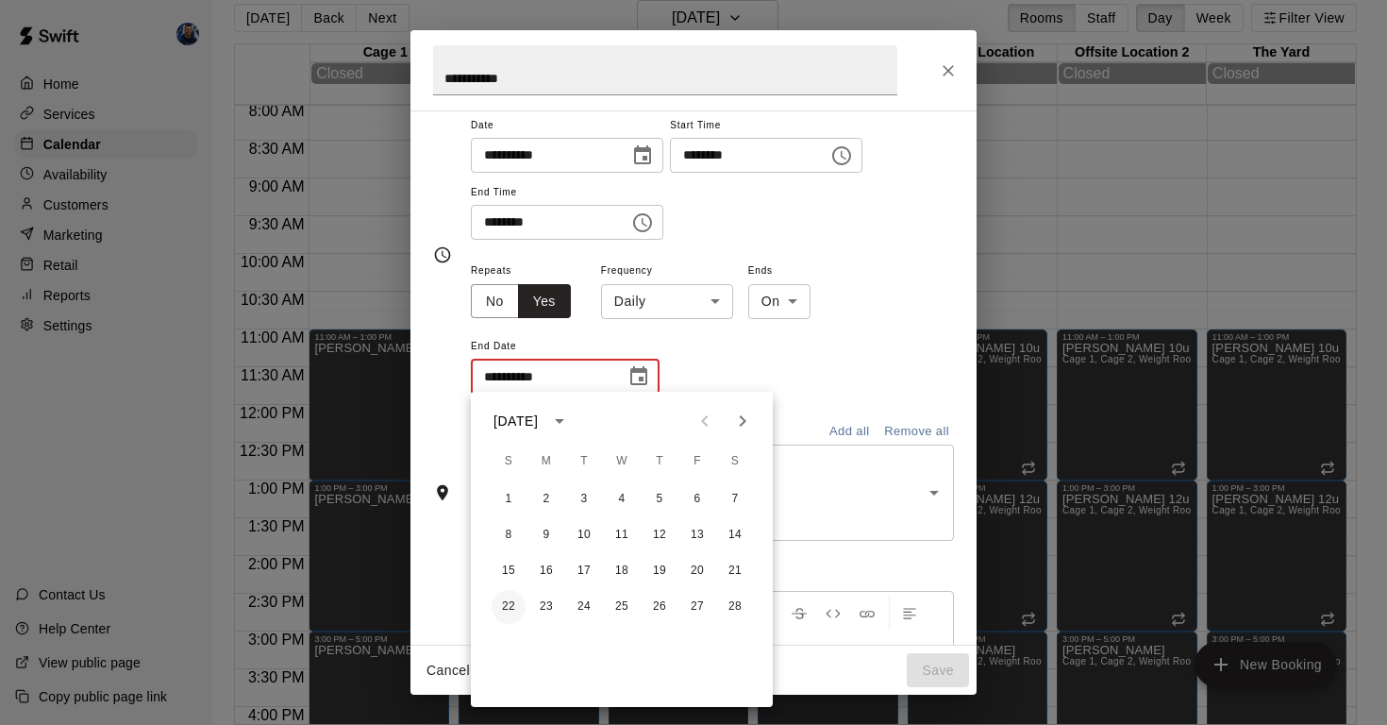
click at [505, 614] on button "22" at bounding box center [509, 607] width 34 height 34
type input "**********"
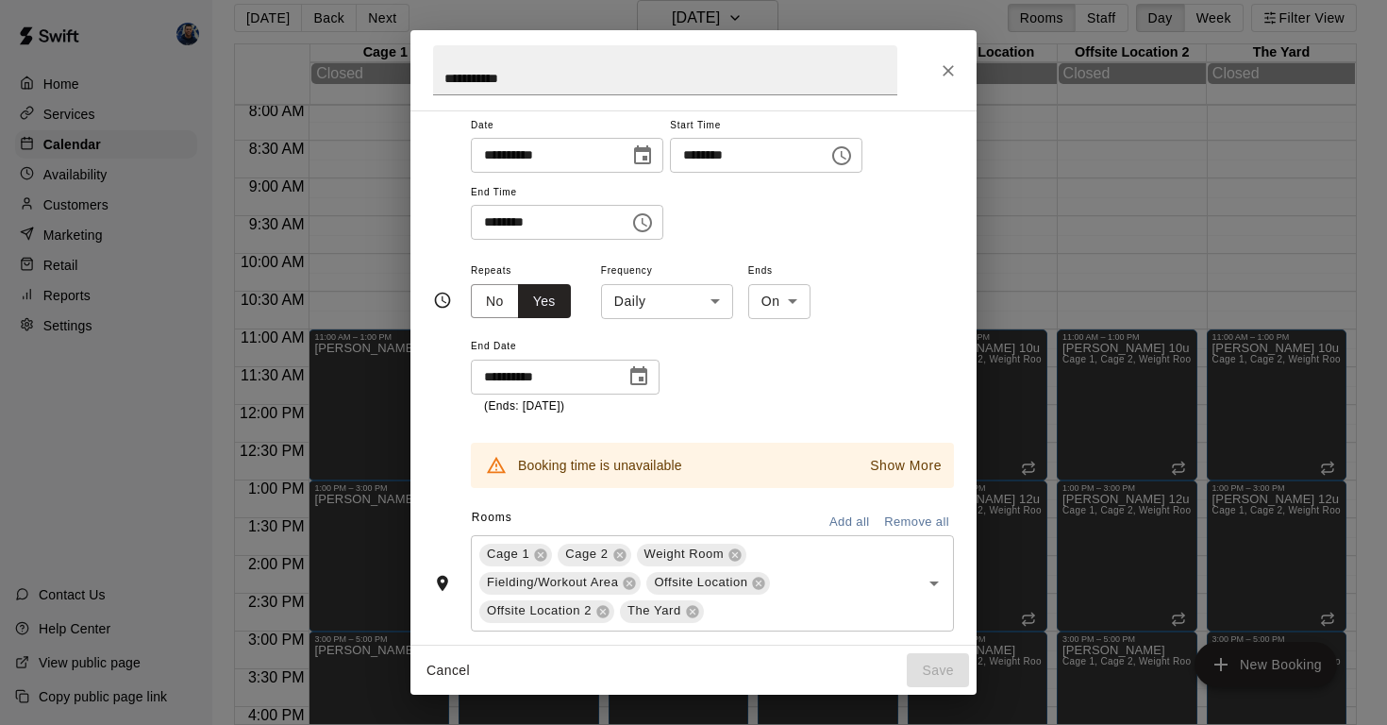
click at [925, 456] on p "Show More" at bounding box center [906, 466] width 72 height 20
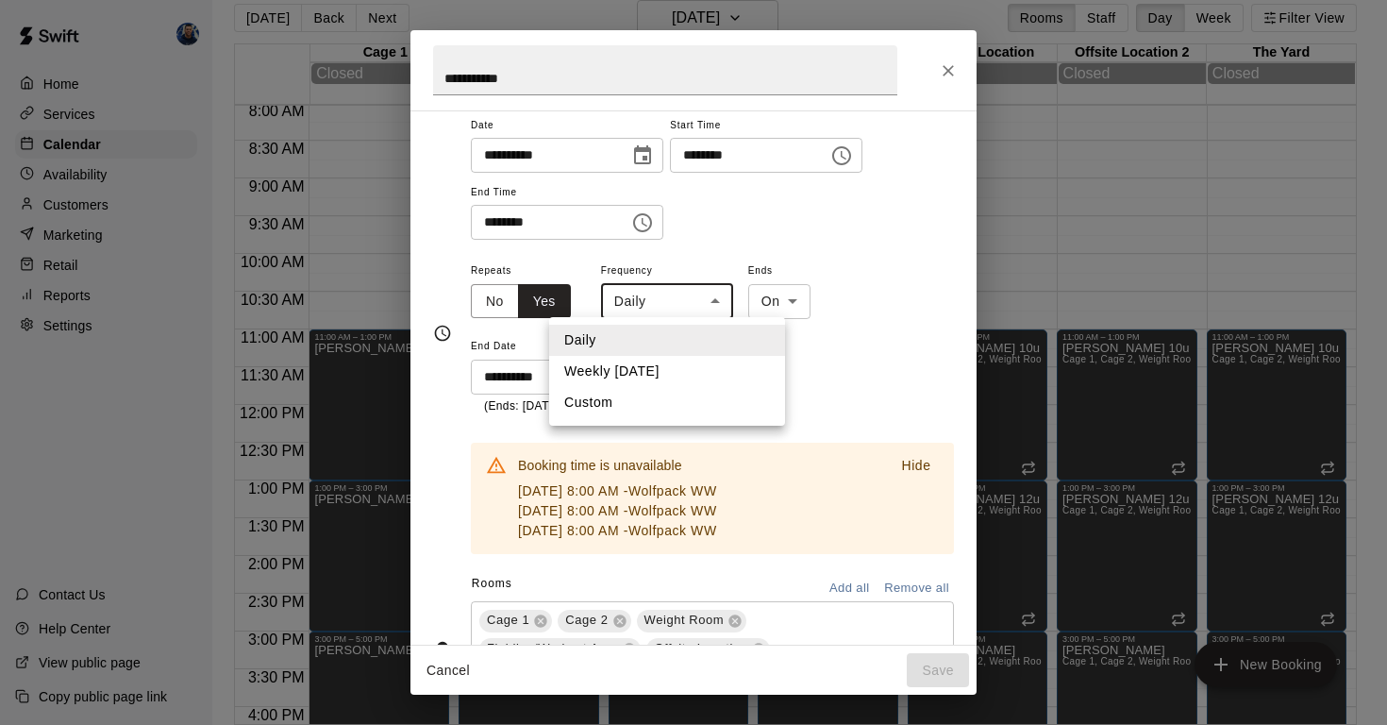
click at [718, 299] on body "Home Services Calendar Availability Customers Marketing Retail Reports Settings…" at bounding box center [693, 354] width 1387 height 755
click at [690, 368] on li "Weekly [DATE]" at bounding box center [667, 371] width 236 height 31
type input "******"
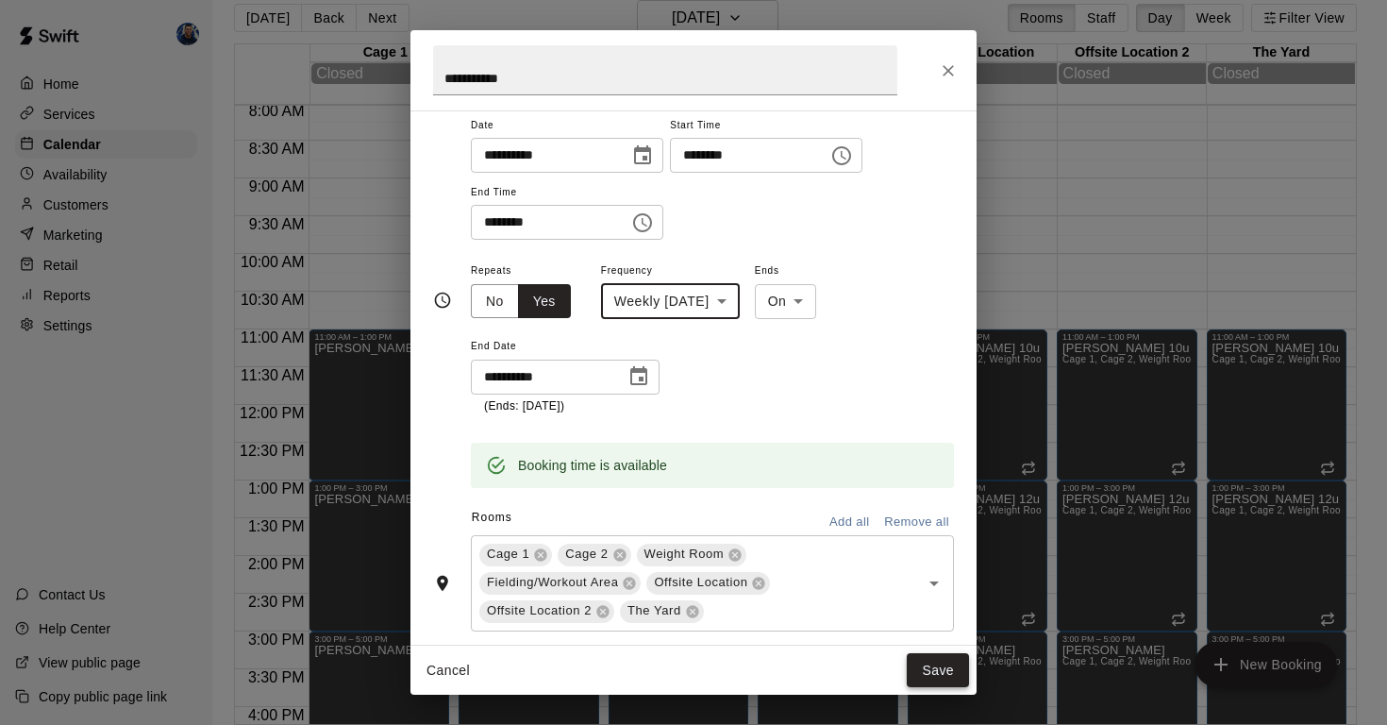
click at [927, 663] on button "Save" at bounding box center [938, 670] width 62 height 35
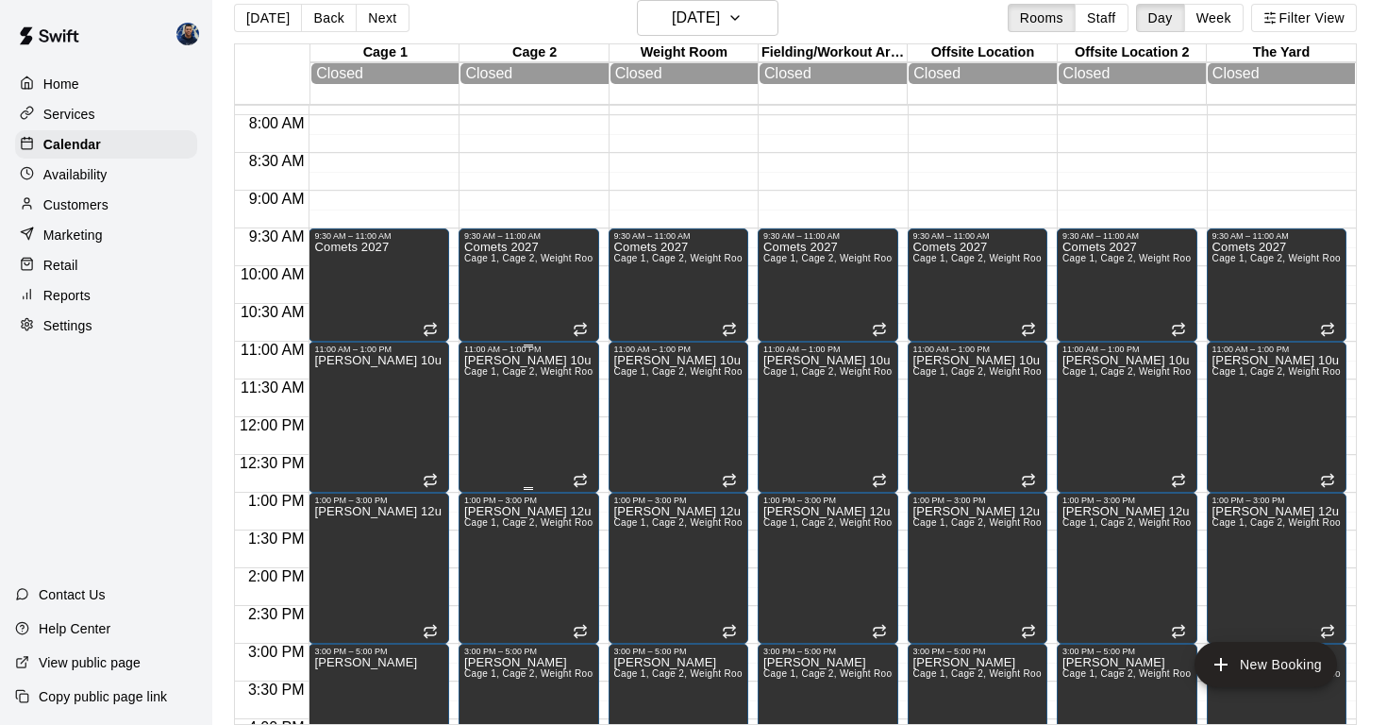
scroll to position [567, 0]
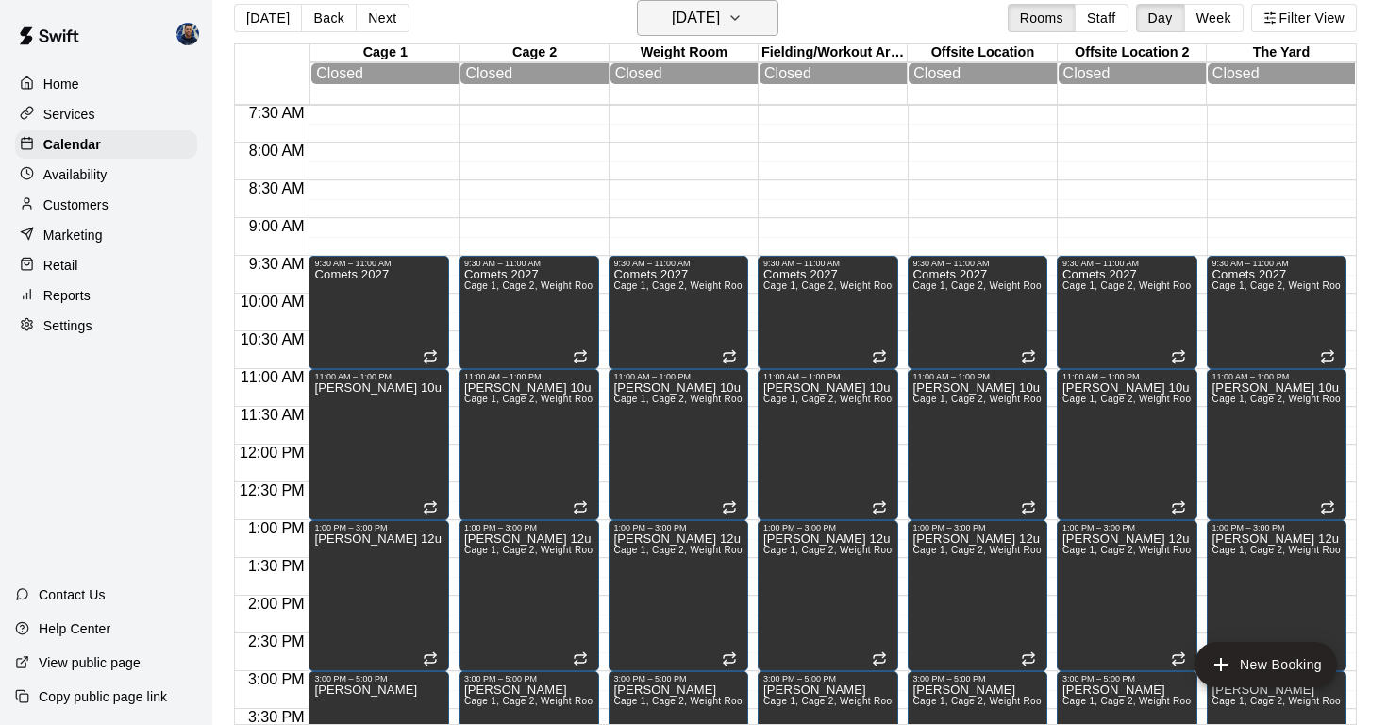
click at [672, 15] on h6 "[DATE]" at bounding box center [696, 18] width 48 height 26
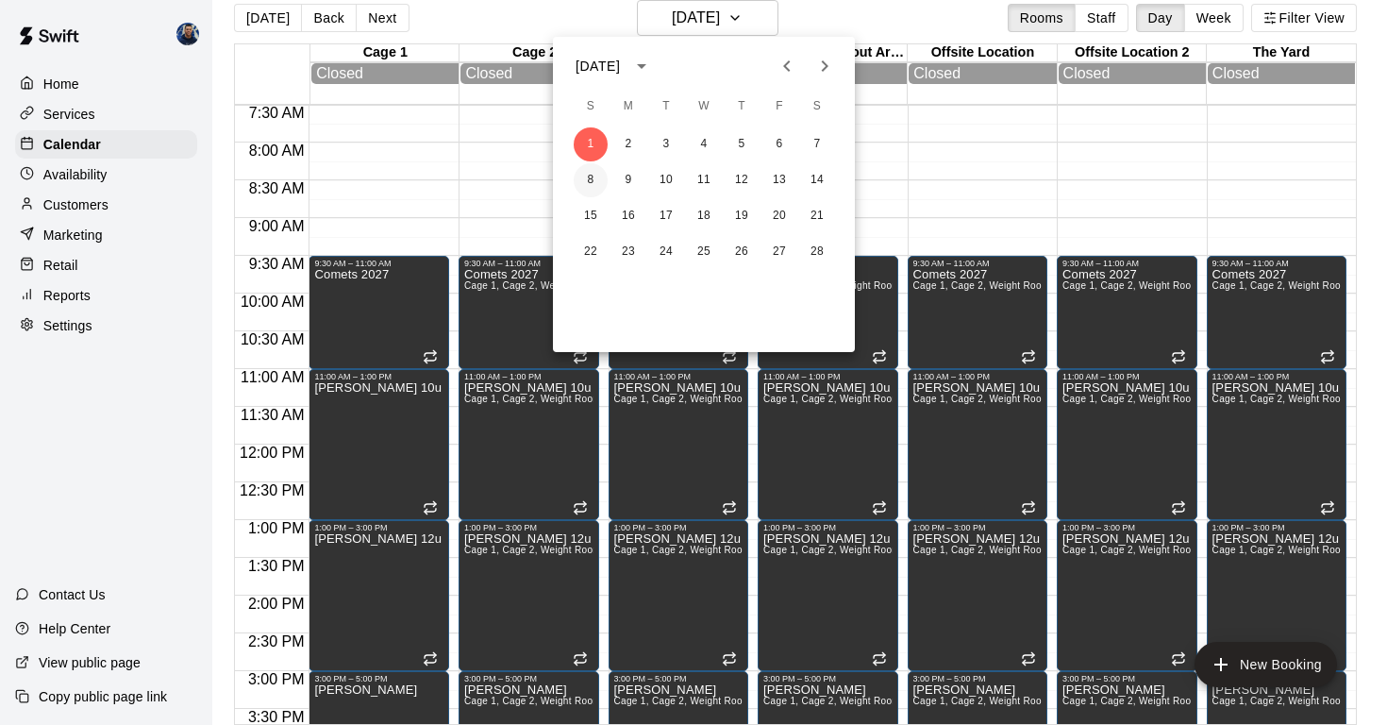
click at [590, 181] on button "8" at bounding box center [591, 180] width 34 height 34
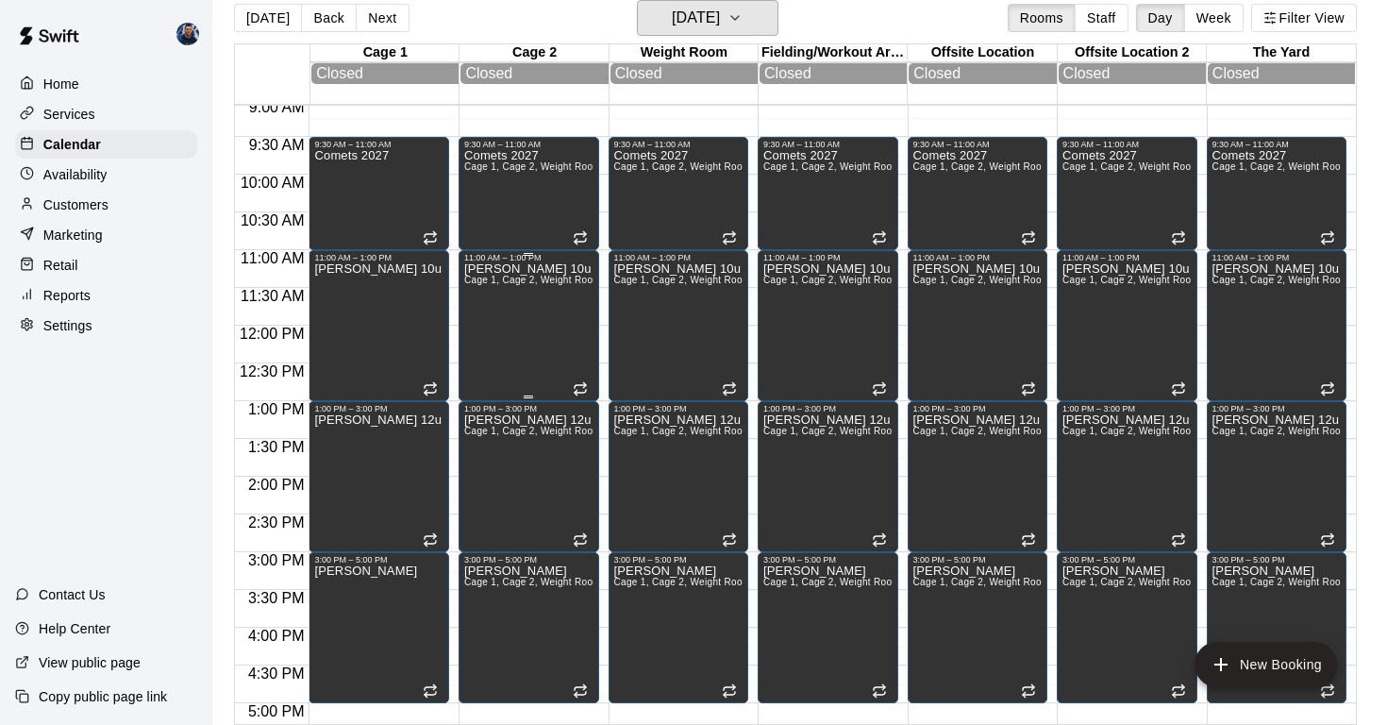
scroll to position [641, 0]
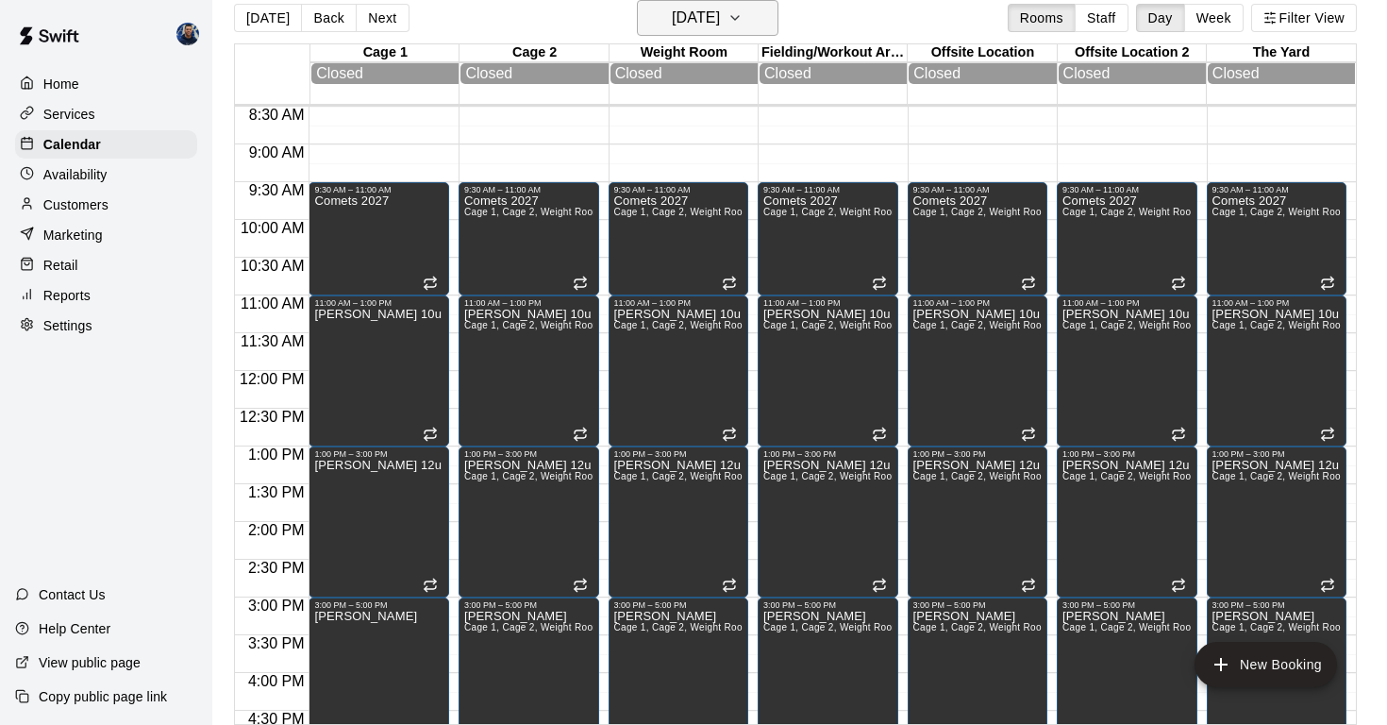
click at [683, 15] on h6 "[DATE]" at bounding box center [696, 18] width 48 height 26
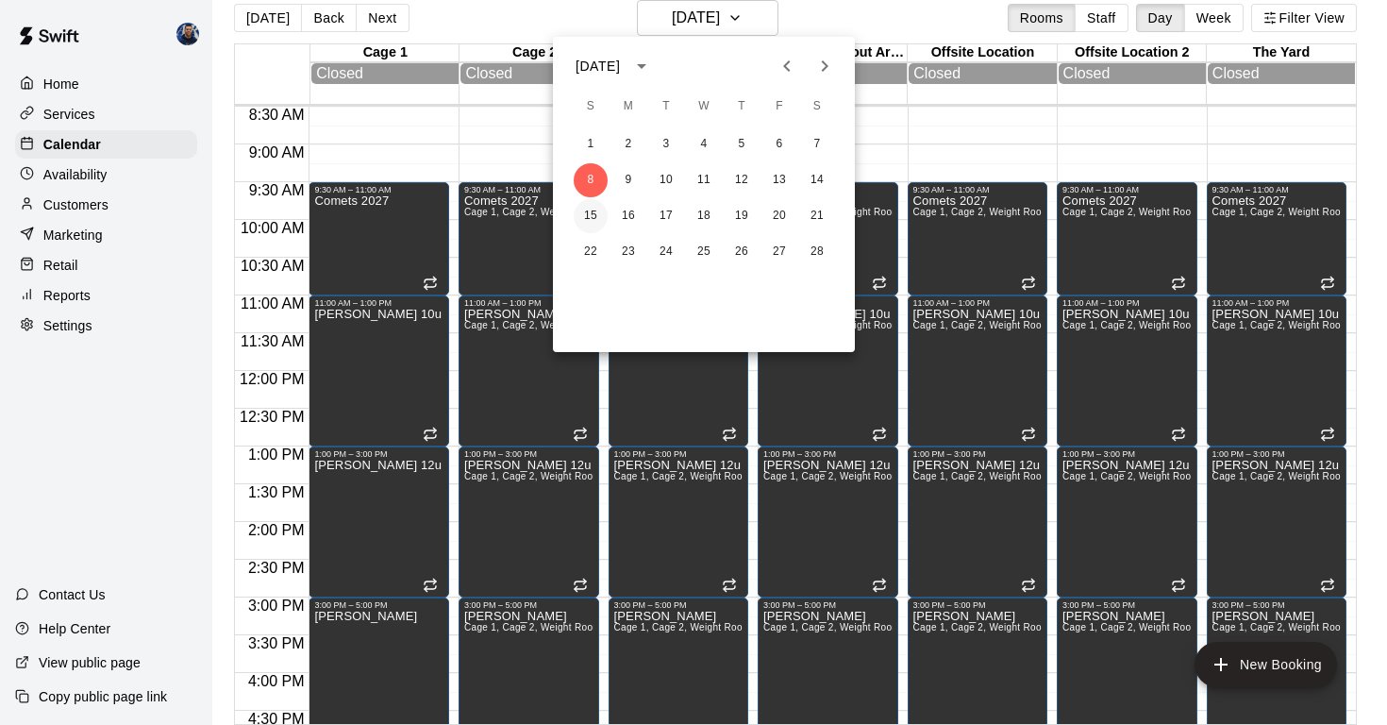
click at [593, 217] on button "15" at bounding box center [591, 216] width 34 height 34
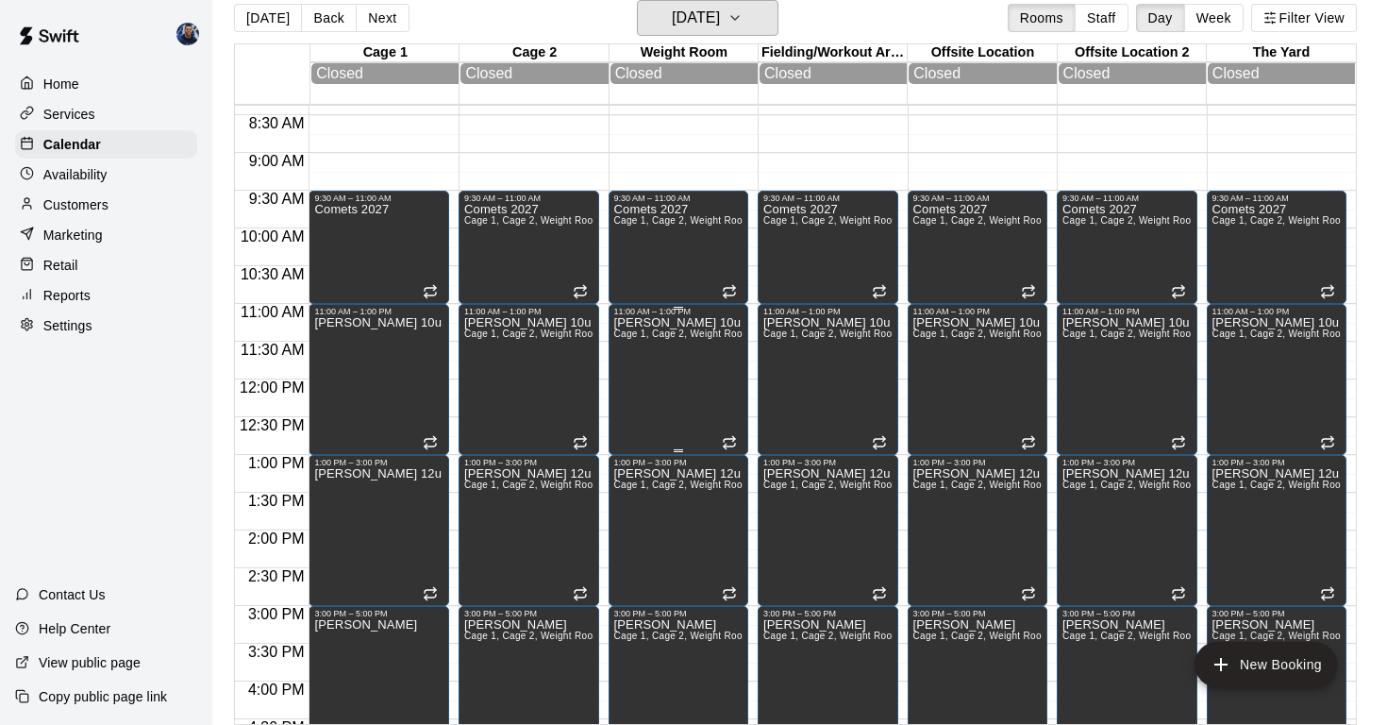
scroll to position [629, 0]
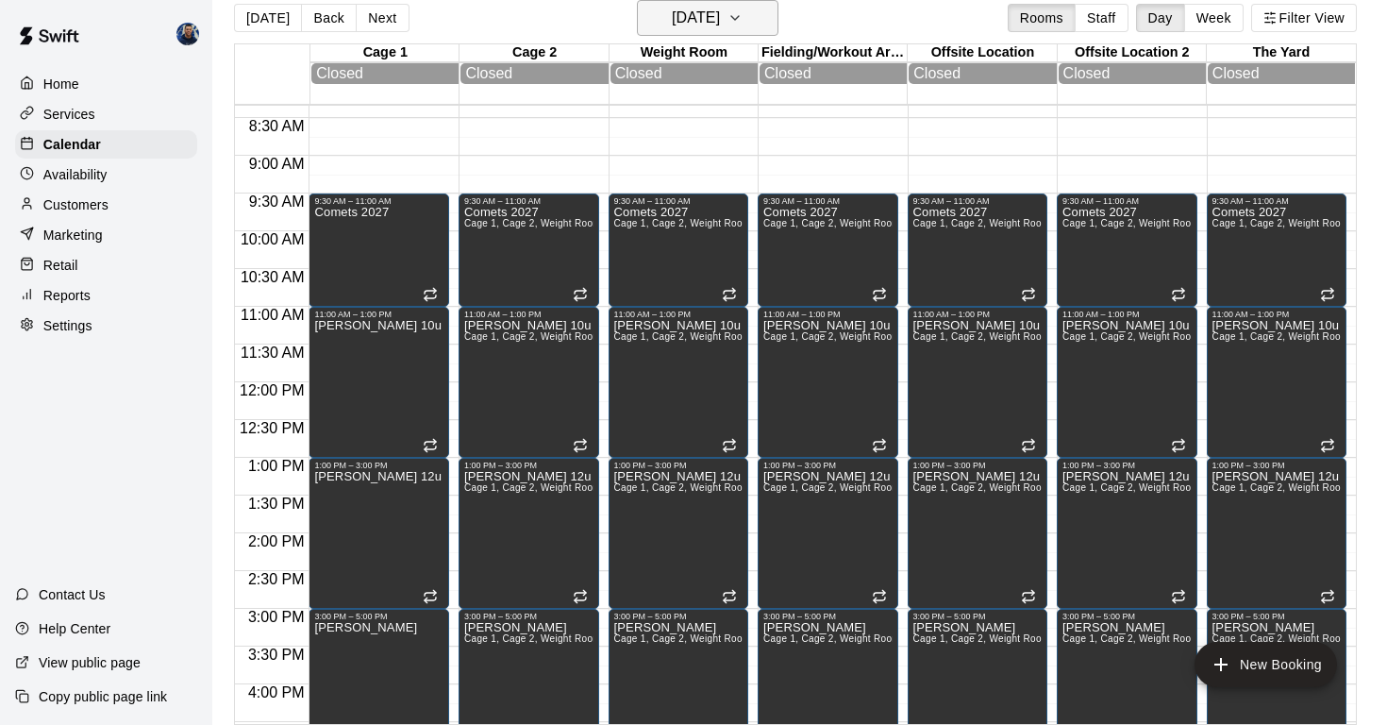
click at [683, 24] on h6 "[DATE]" at bounding box center [696, 18] width 48 height 26
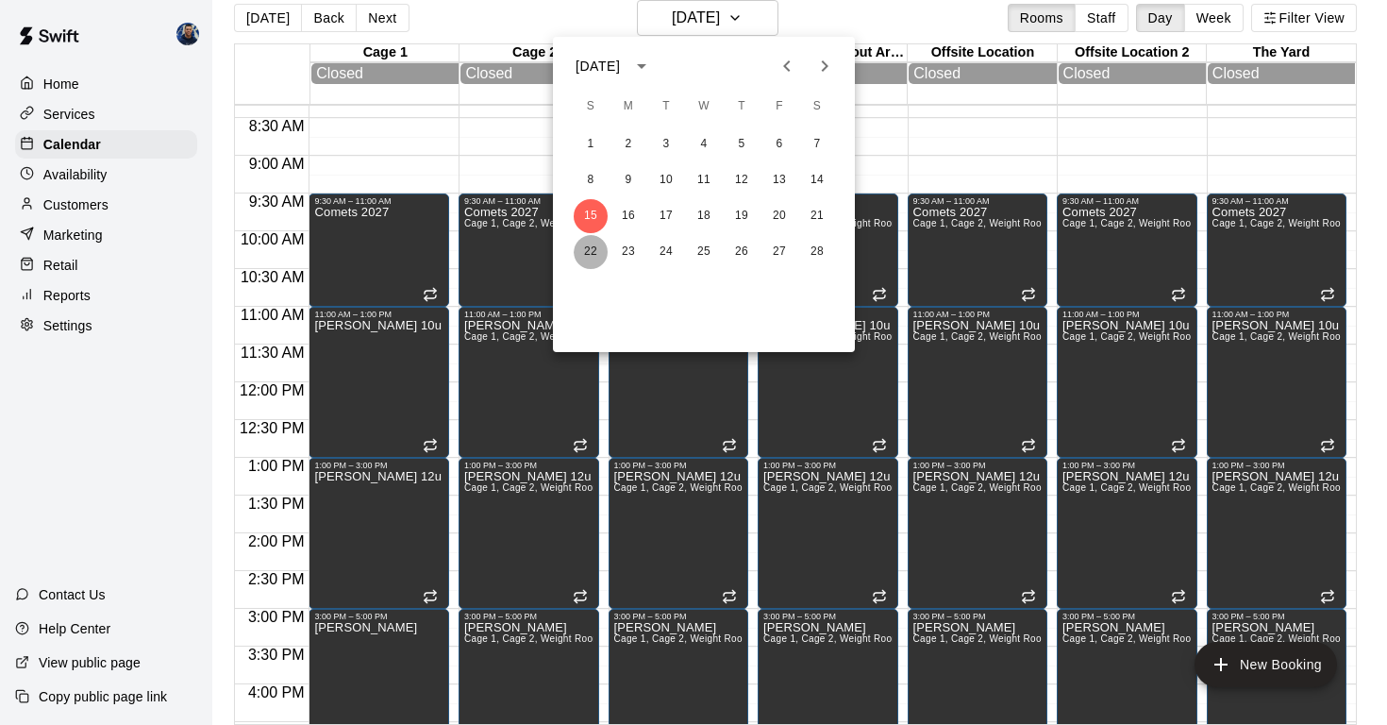
click at [577, 257] on button "22" at bounding box center [591, 252] width 34 height 34
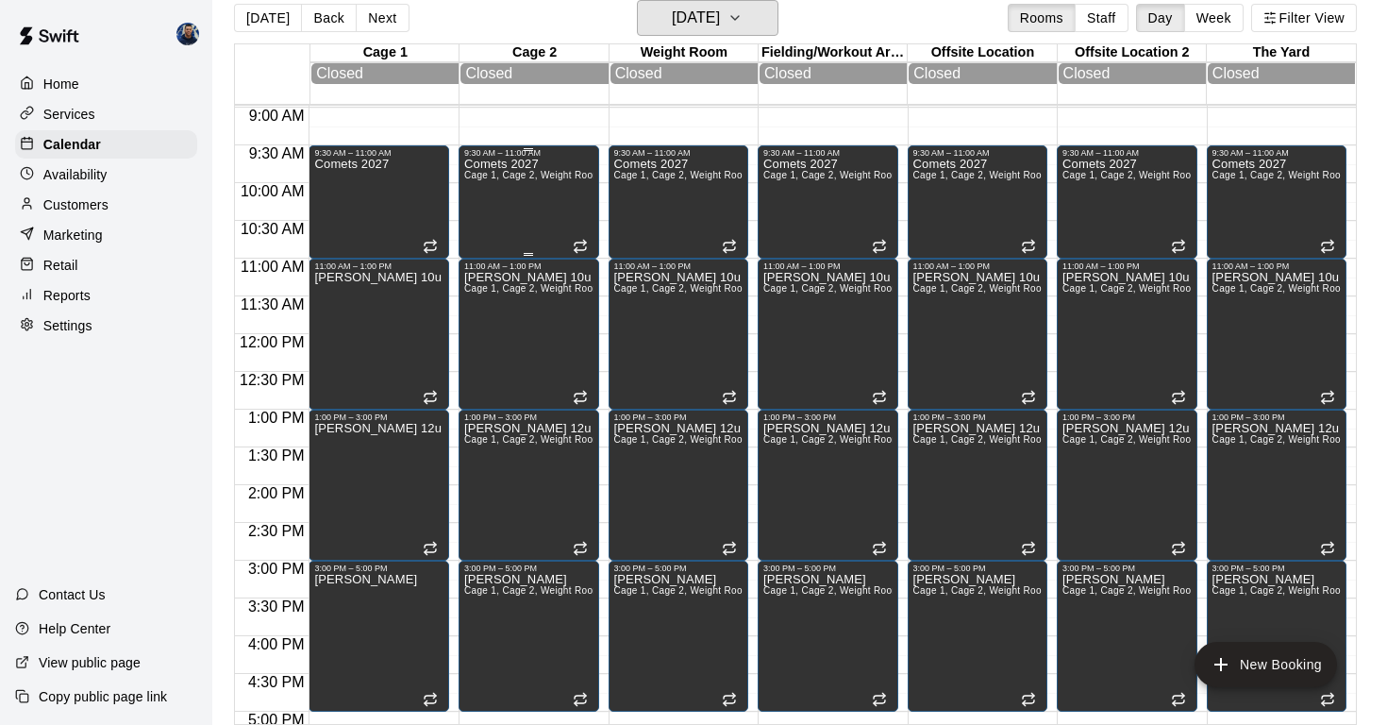
scroll to position [686, 0]
